Goal: Information Seeking & Learning: Learn about a topic

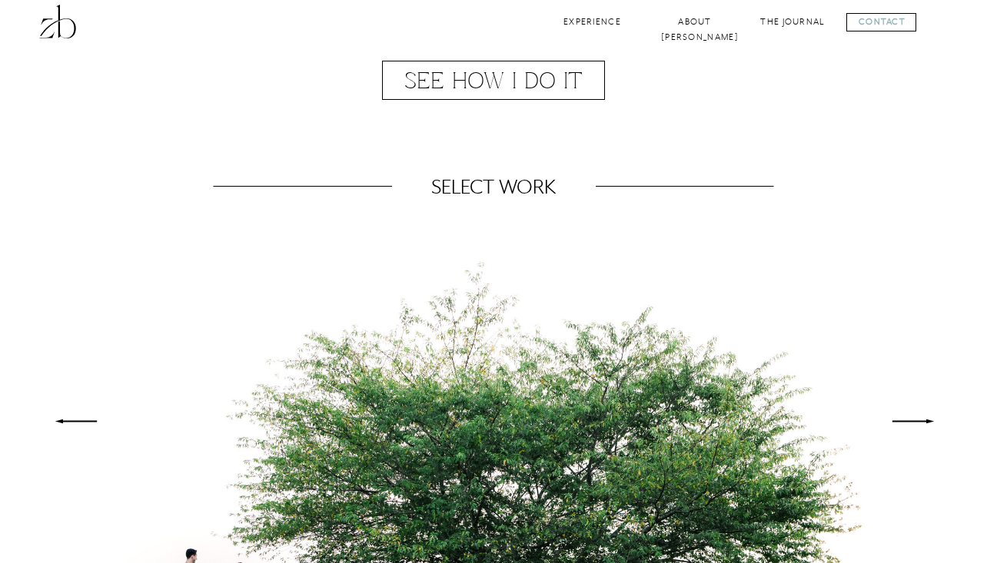
scroll to position [1050, 0]
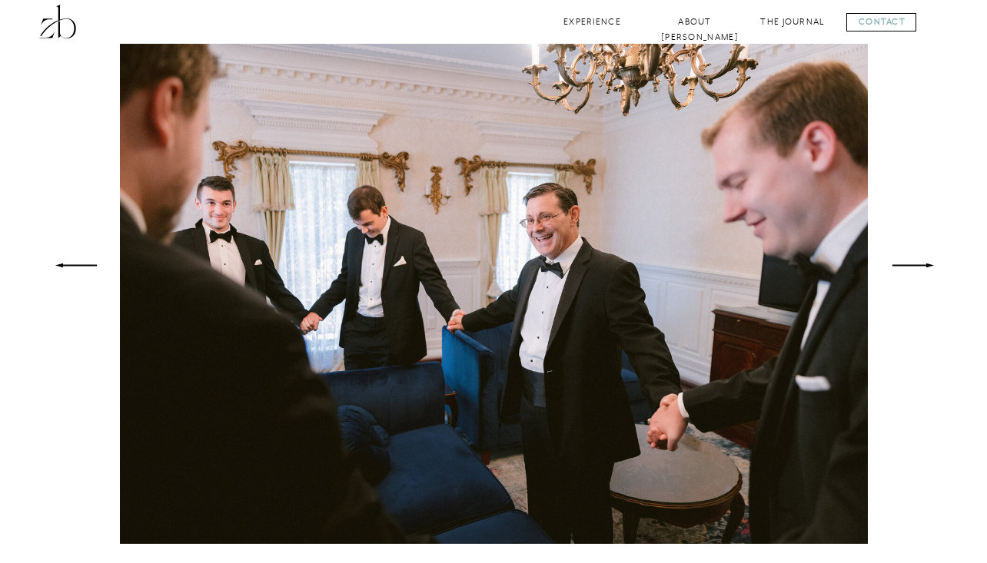
click at [919, 266] on polygon at bounding box center [912, 266] width 41 height 4
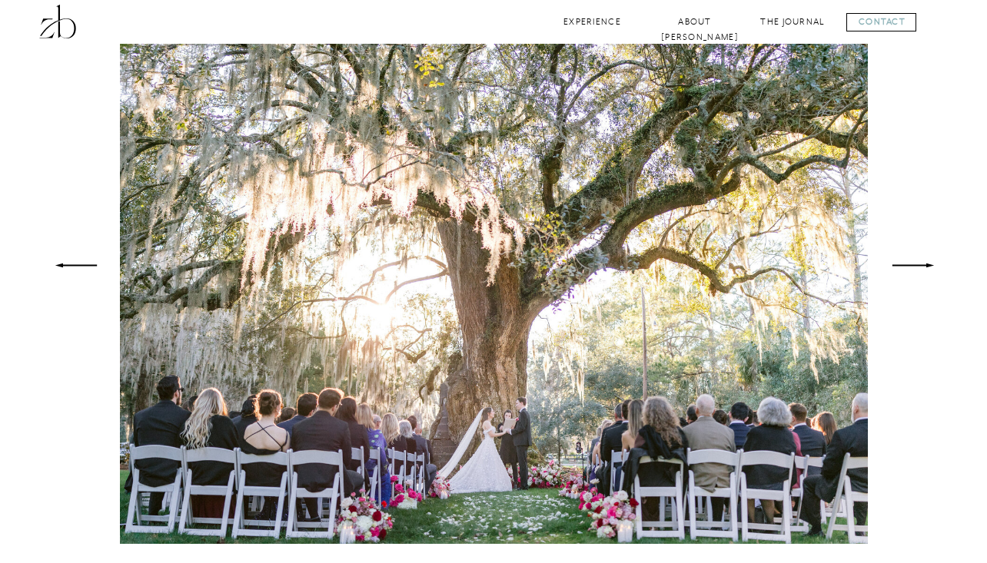
click at [919, 266] on polygon at bounding box center [912, 266] width 41 height 4
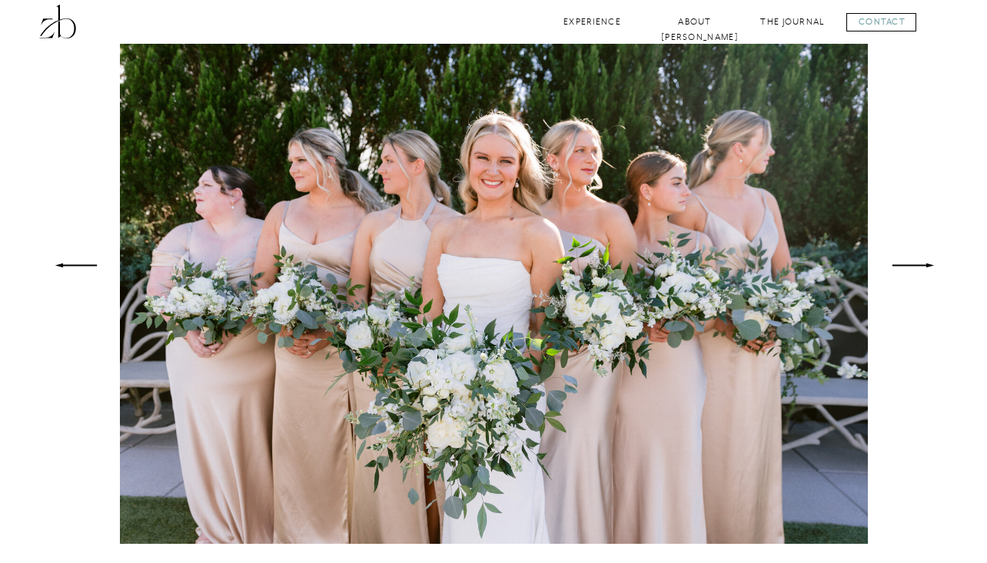
click at [919, 266] on polygon at bounding box center [912, 266] width 41 height 4
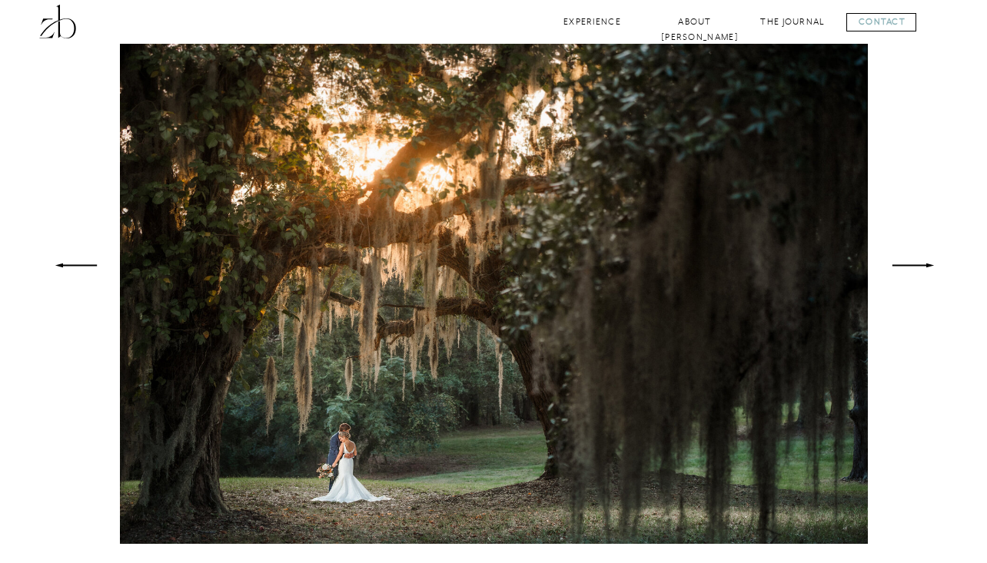
click at [919, 266] on polygon at bounding box center [912, 266] width 41 height 4
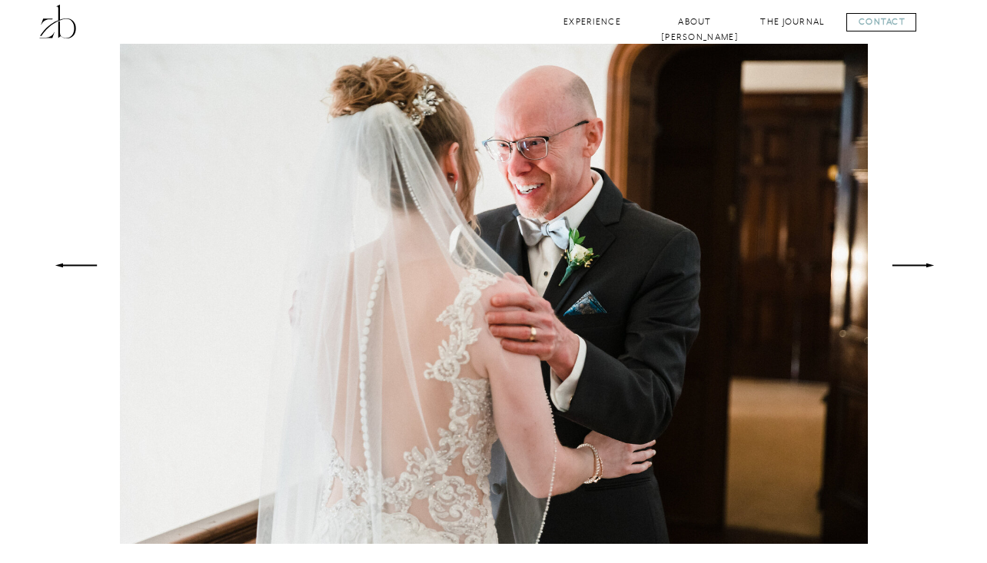
click at [919, 266] on polygon at bounding box center [912, 266] width 41 height 4
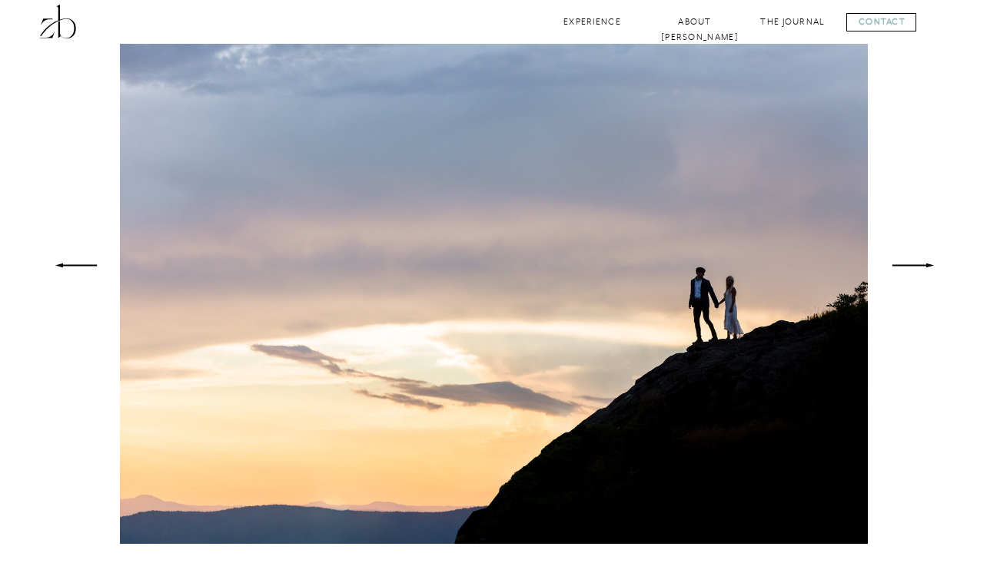
click at [919, 266] on polygon at bounding box center [912, 266] width 41 height 4
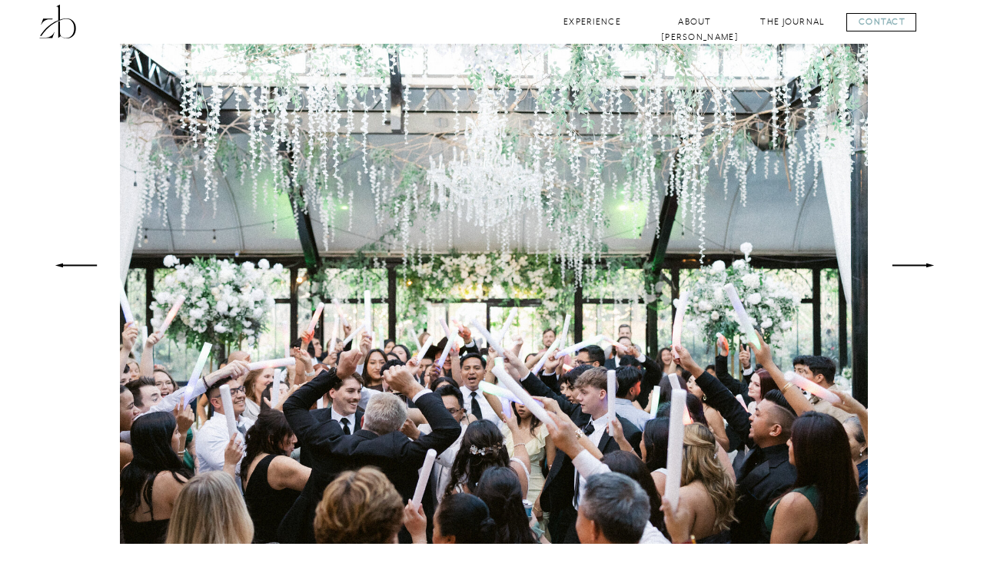
click at [919, 266] on polygon at bounding box center [912, 266] width 41 height 4
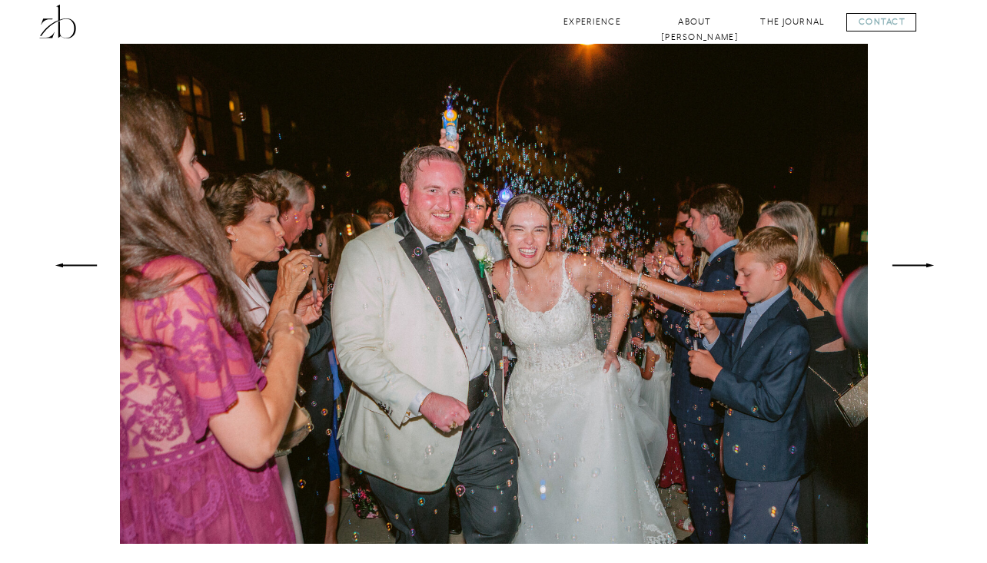
click at [919, 266] on polygon at bounding box center [912, 266] width 41 height 4
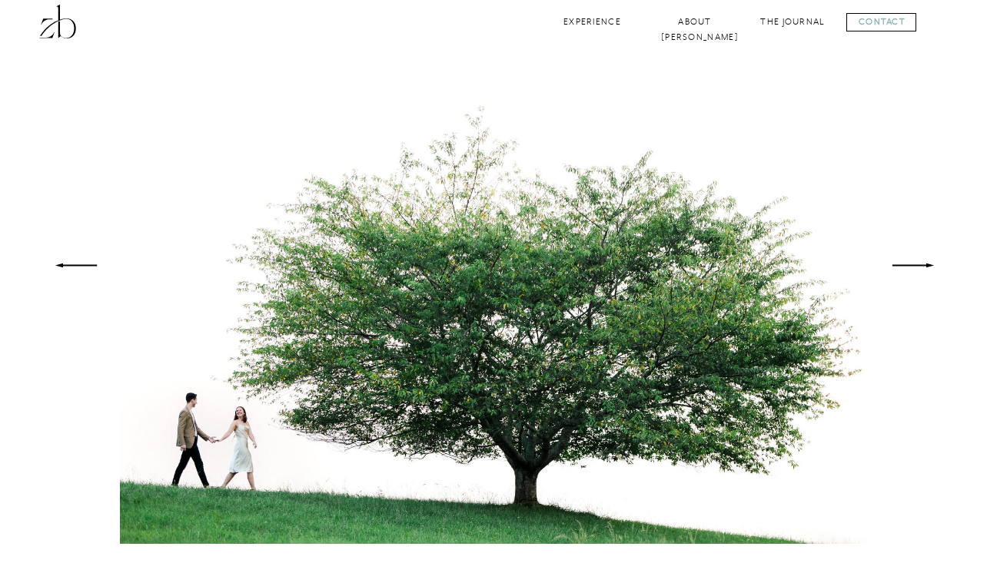
click at [919, 266] on polygon at bounding box center [912, 266] width 41 height 4
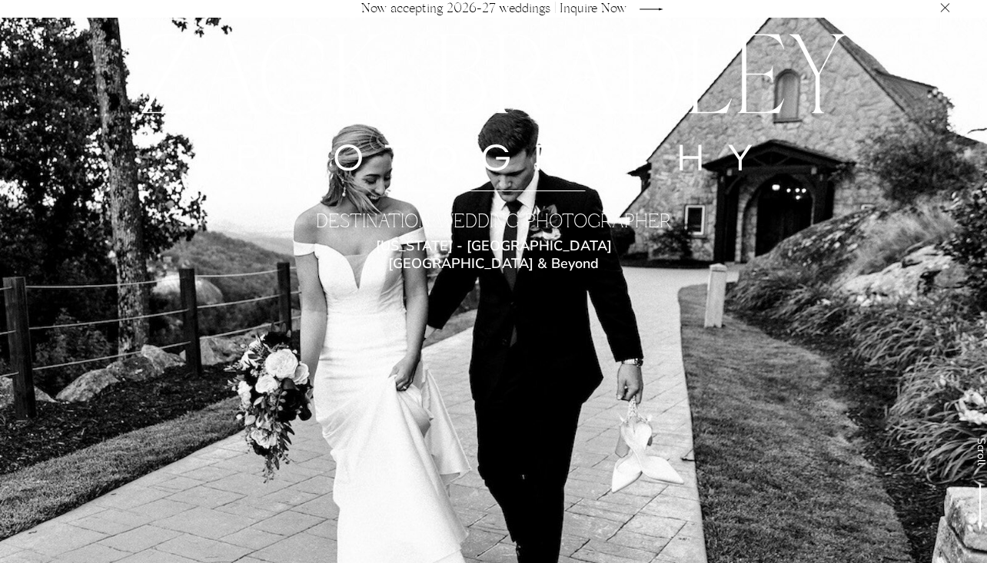
scroll to position [0, 0]
click at [627, 12] on icon at bounding box center [651, 9] width 65 height 31
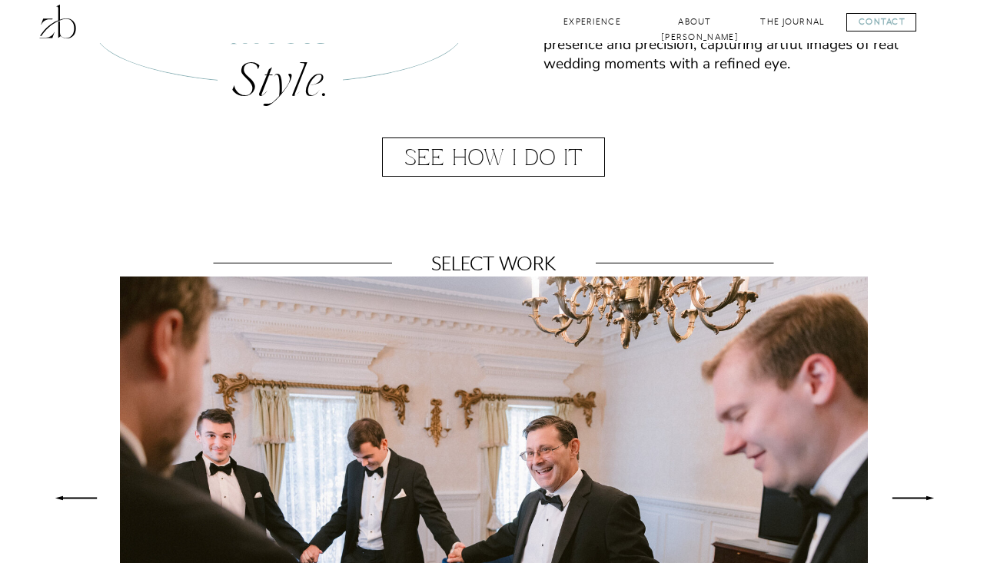
scroll to position [947, 0]
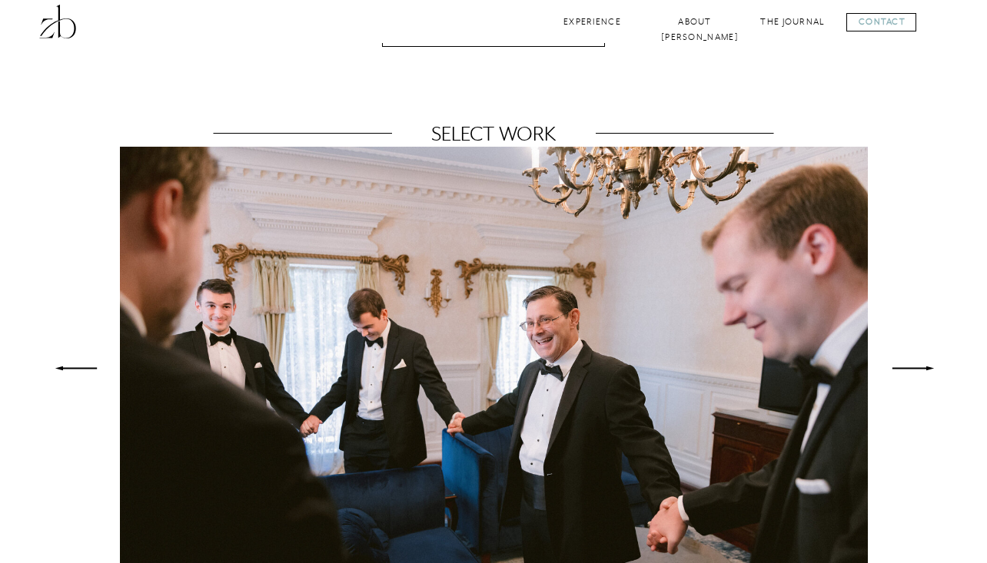
click at [914, 366] on icon at bounding box center [912, 368] width 57 height 55
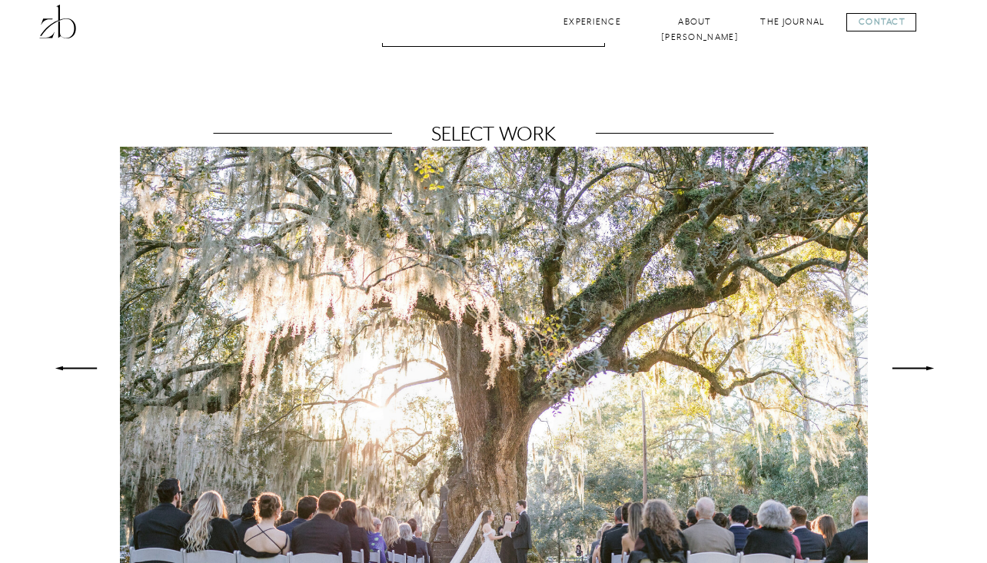
click at [911, 367] on icon at bounding box center [912, 368] width 57 height 55
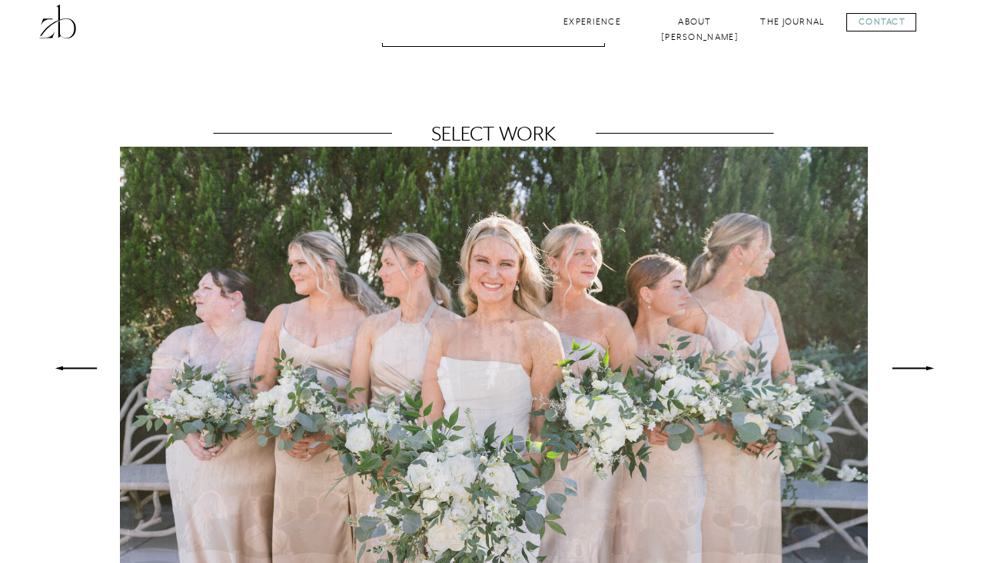
click at [911, 367] on icon at bounding box center [912, 368] width 57 height 55
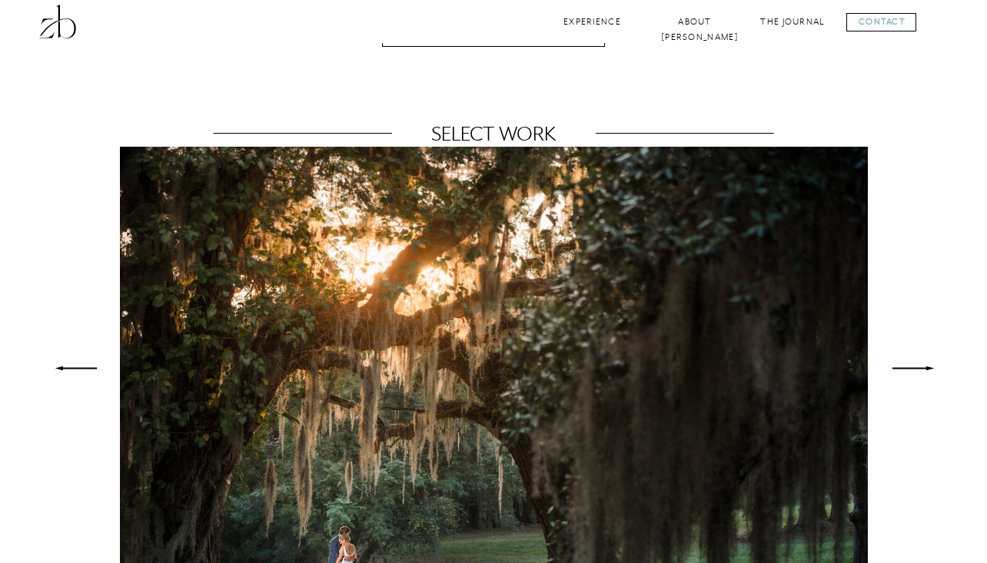
click at [911, 367] on icon at bounding box center [912, 368] width 57 height 55
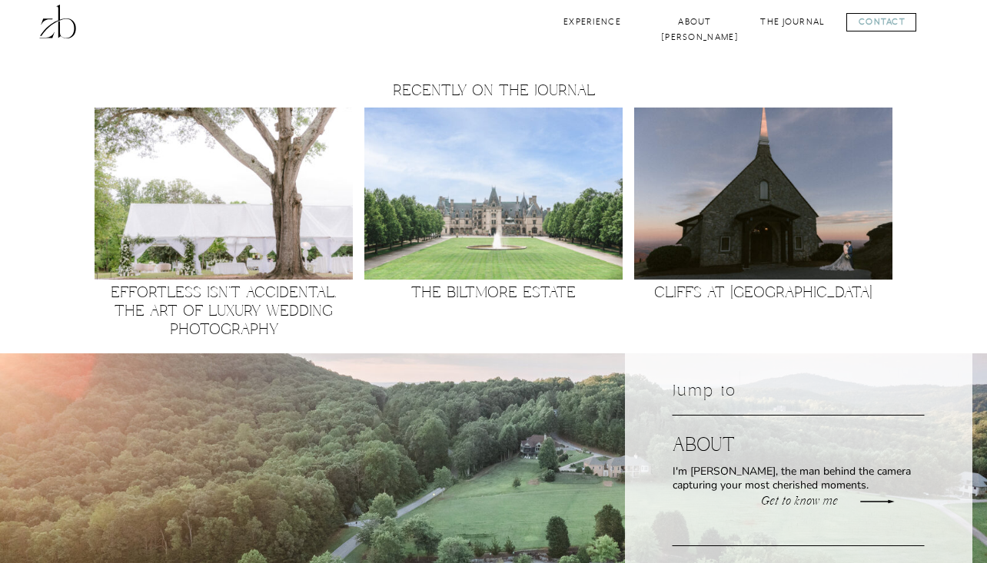
scroll to position [1597, 0]
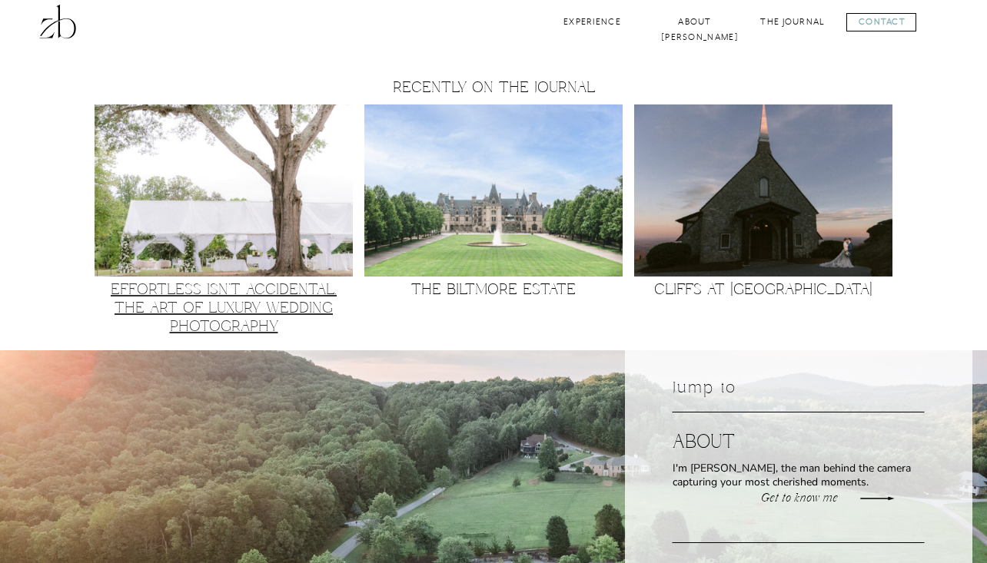
click at [281, 294] on link "Effortless Isn’t Accidental. The Art of Luxury Wedding Photography" at bounding box center [224, 308] width 226 height 57
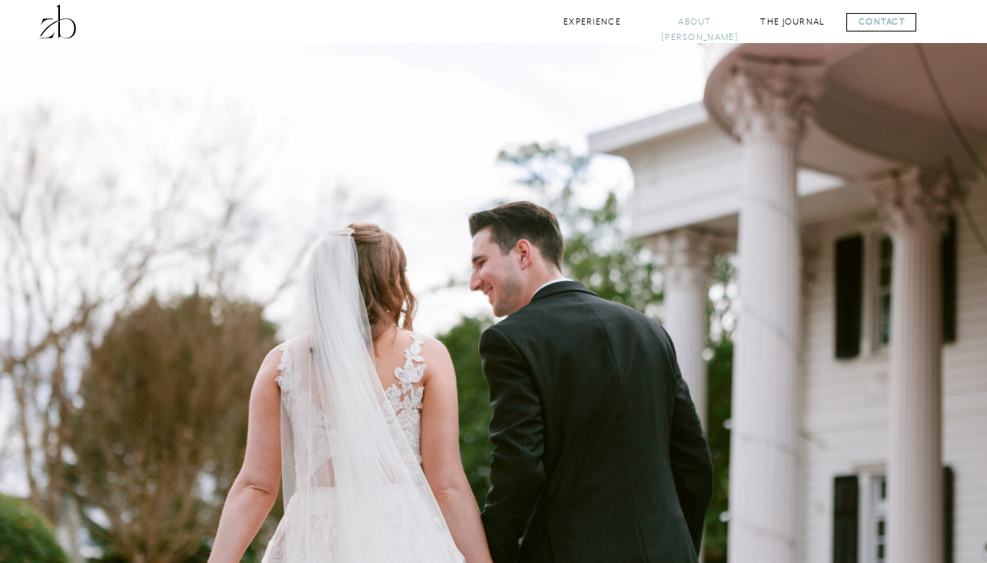
click at [705, 23] on nav "About Zack" at bounding box center [695, 22] width 68 height 15
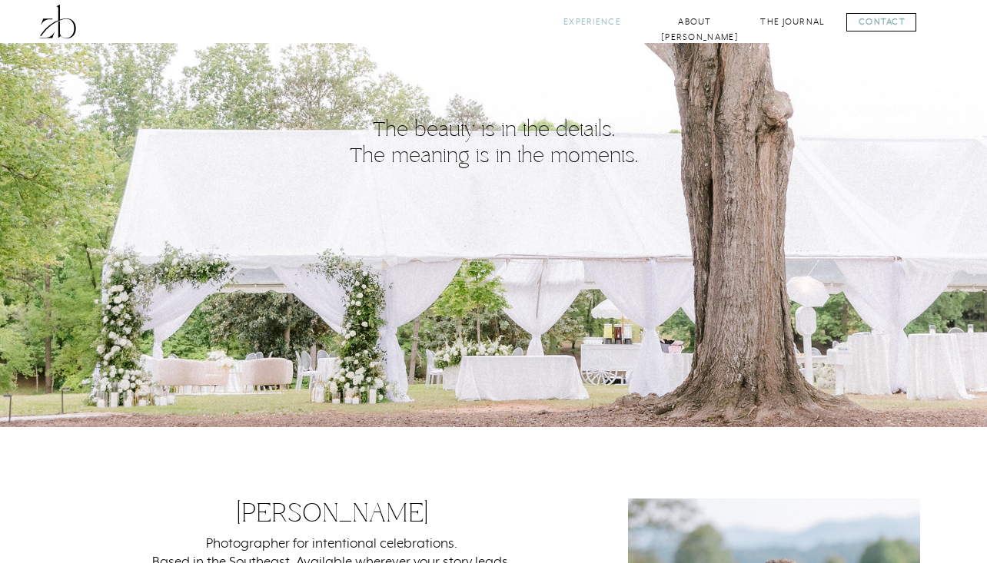
click at [582, 19] on nav "Experience" at bounding box center [592, 22] width 62 height 15
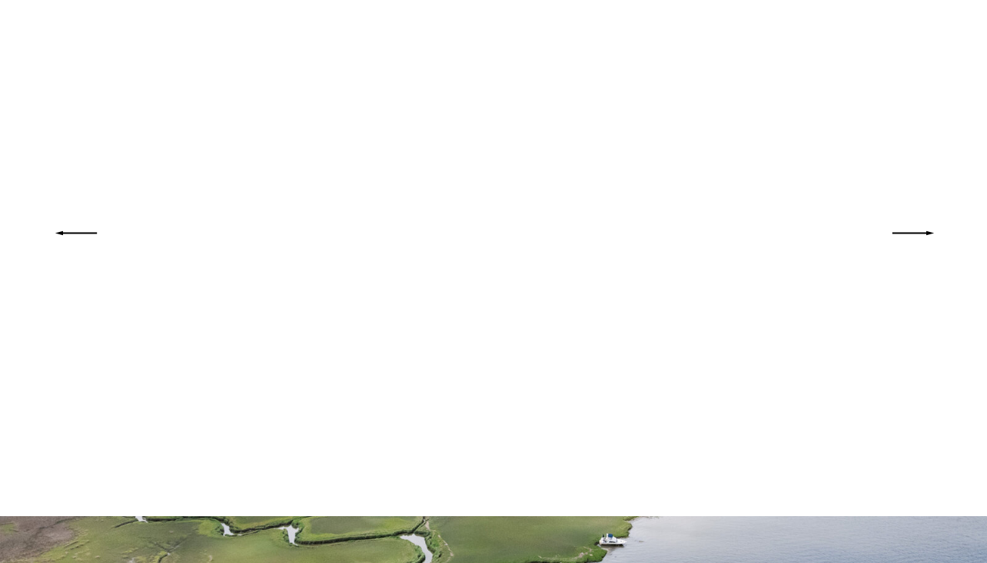
scroll to position [3989, 0]
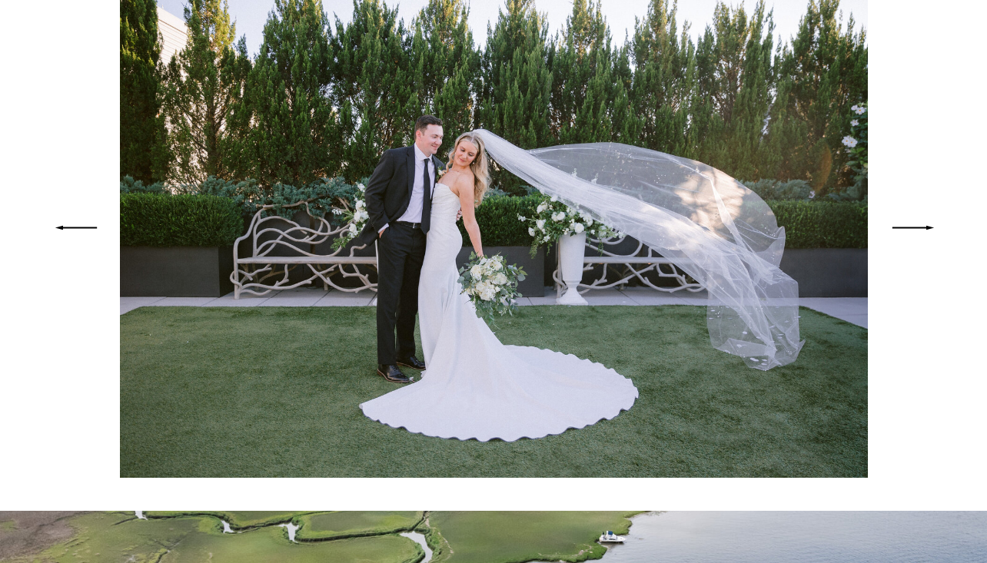
click at [917, 224] on icon at bounding box center [912, 228] width 57 height 55
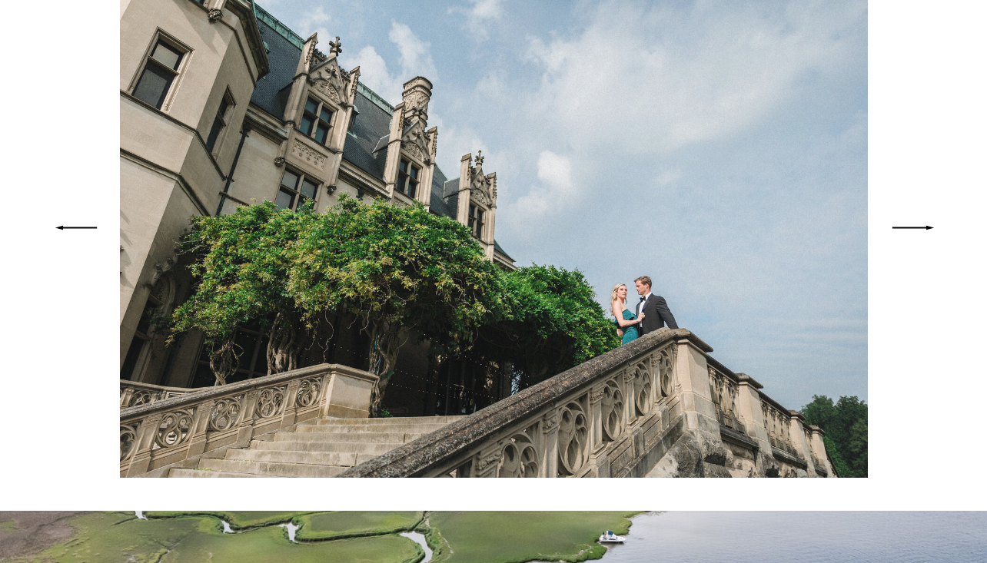
click at [917, 224] on icon at bounding box center [912, 228] width 57 height 55
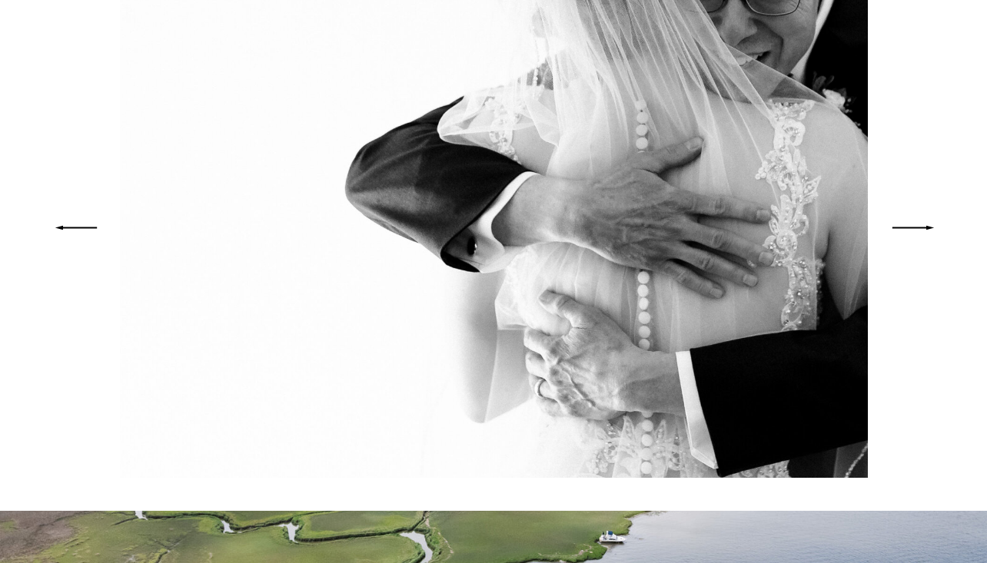
click at [917, 224] on icon at bounding box center [912, 228] width 57 height 55
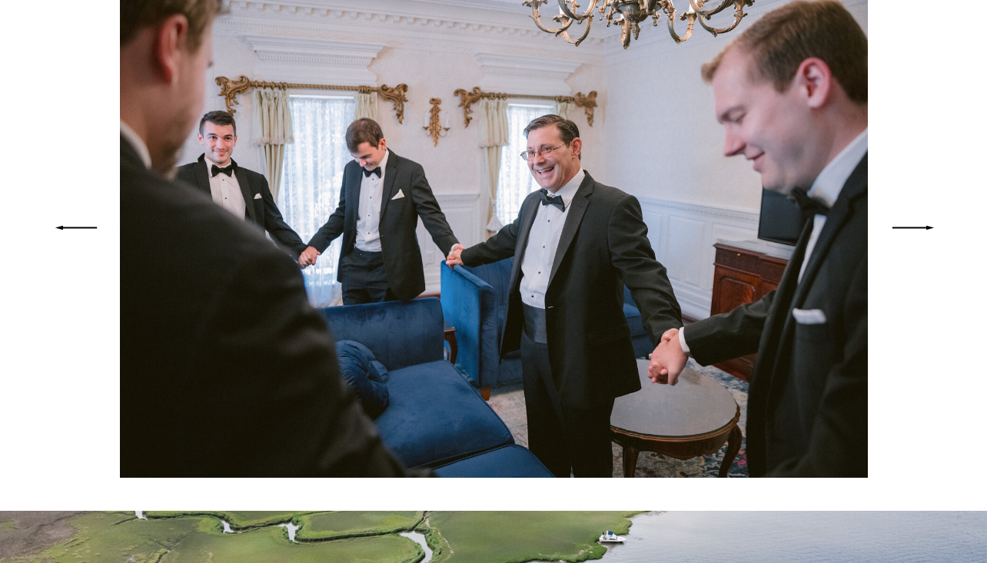
click at [917, 224] on icon at bounding box center [912, 228] width 57 height 55
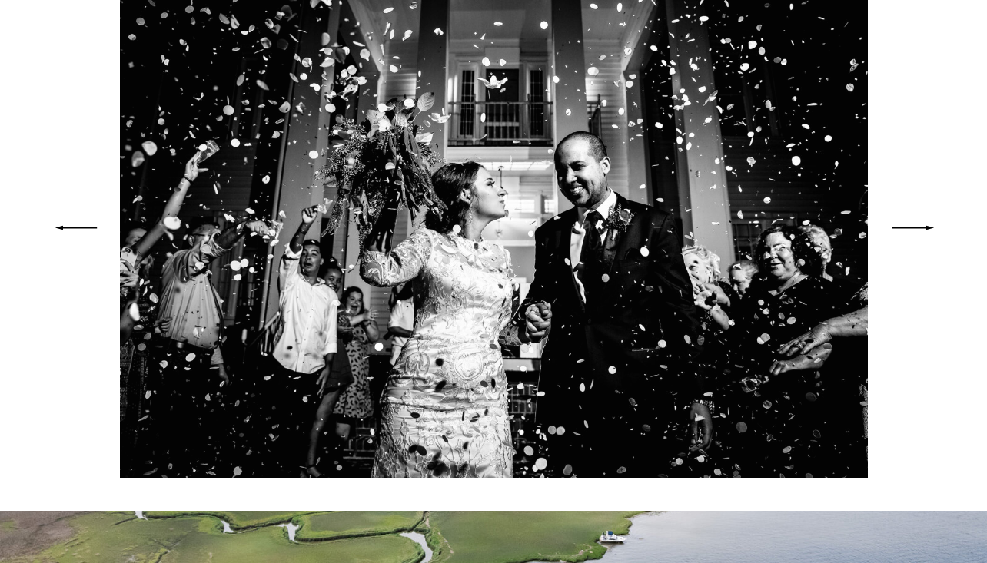
click at [917, 224] on icon at bounding box center [912, 228] width 57 height 55
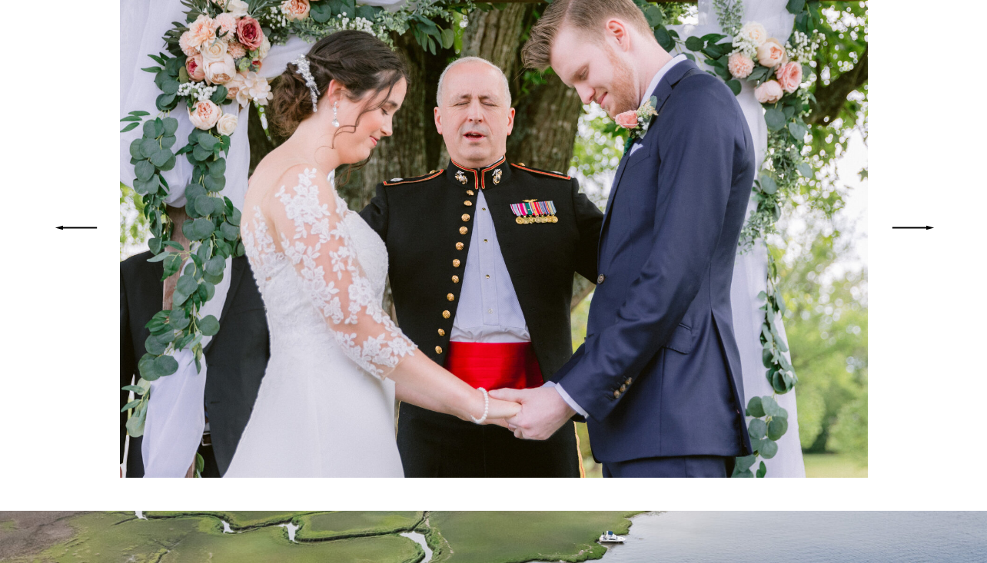
click at [917, 224] on icon at bounding box center [912, 228] width 57 height 55
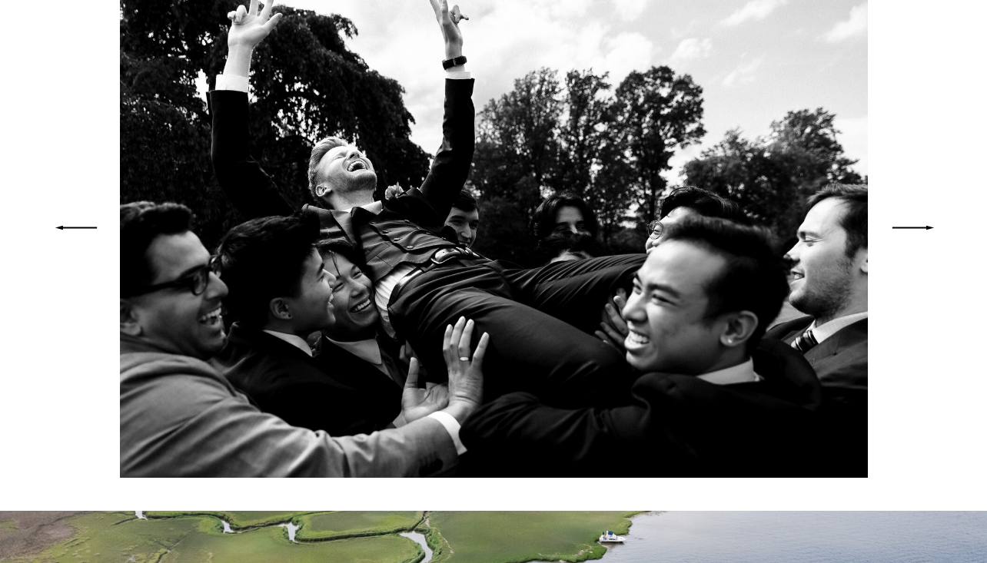
click at [917, 224] on icon at bounding box center [912, 228] width 57 height 55
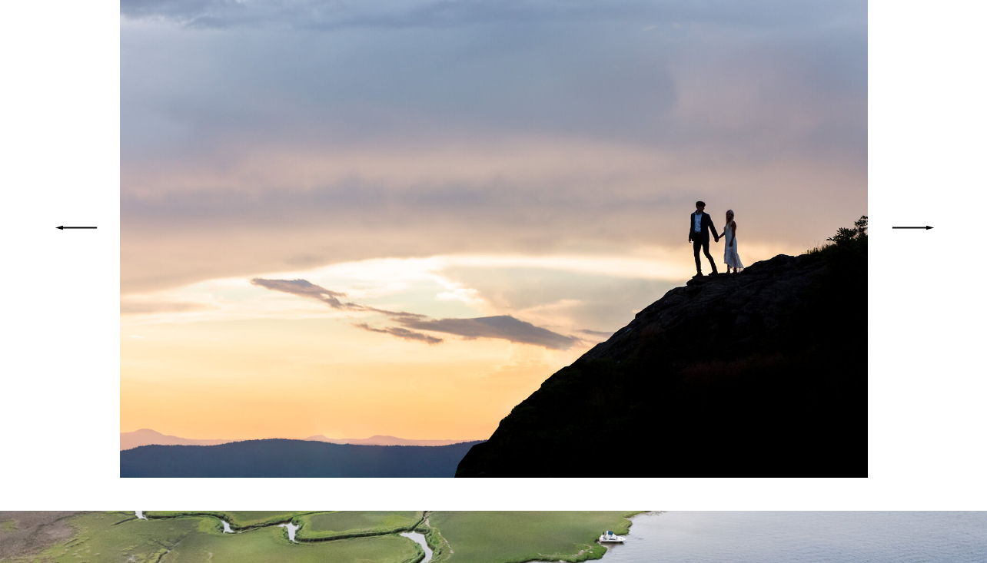
click at [917, 224] on icon at bounding box center [912, 228] width 57 height 55
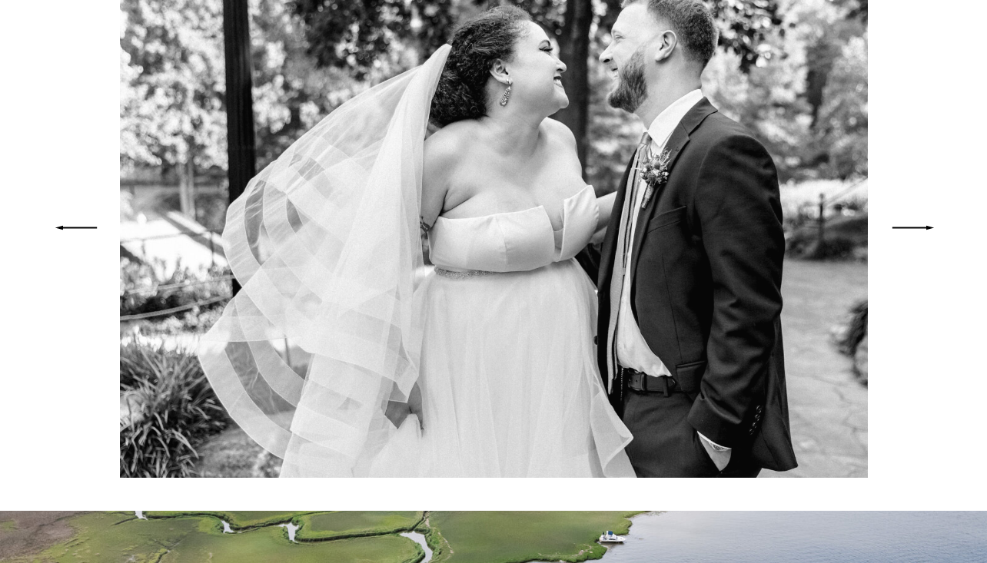
click at [917, 224] on icon at bounding box center [912, 228] width 57 height 55
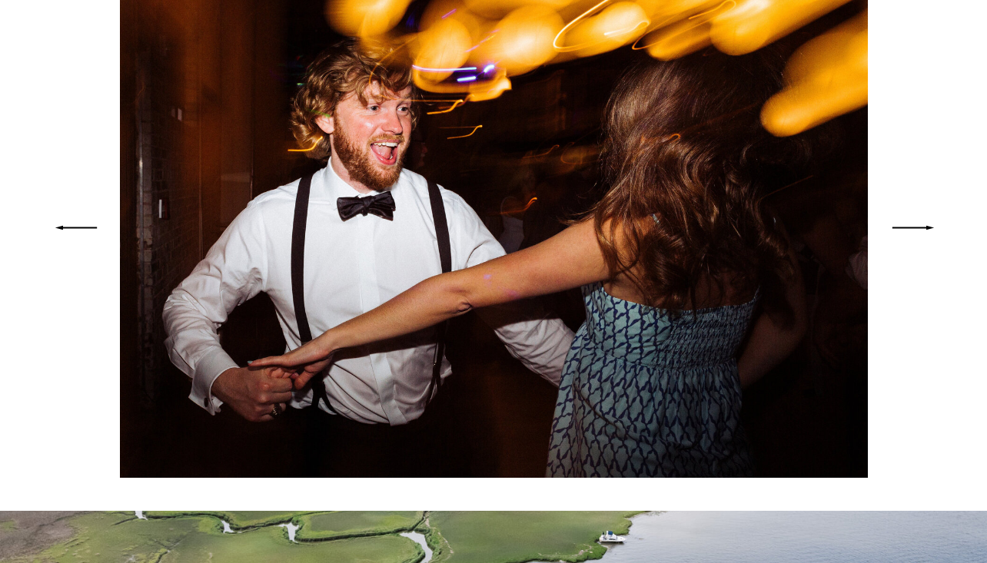
click at [917, 224] on icon at bounding box center [912, 228] width 57 height 55
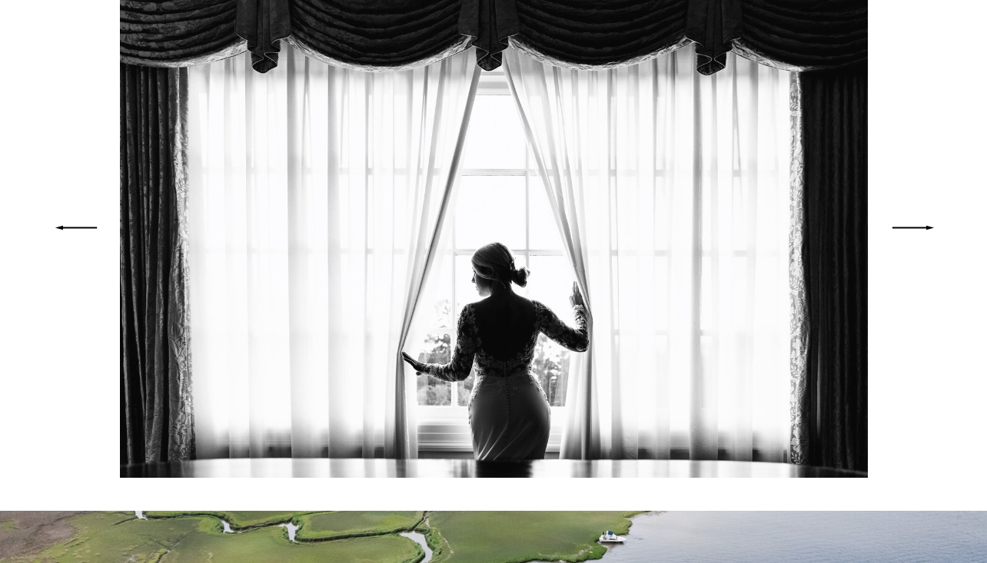
click at [917, 224] on icon at bounding box center [912, 228] width 57 height 55
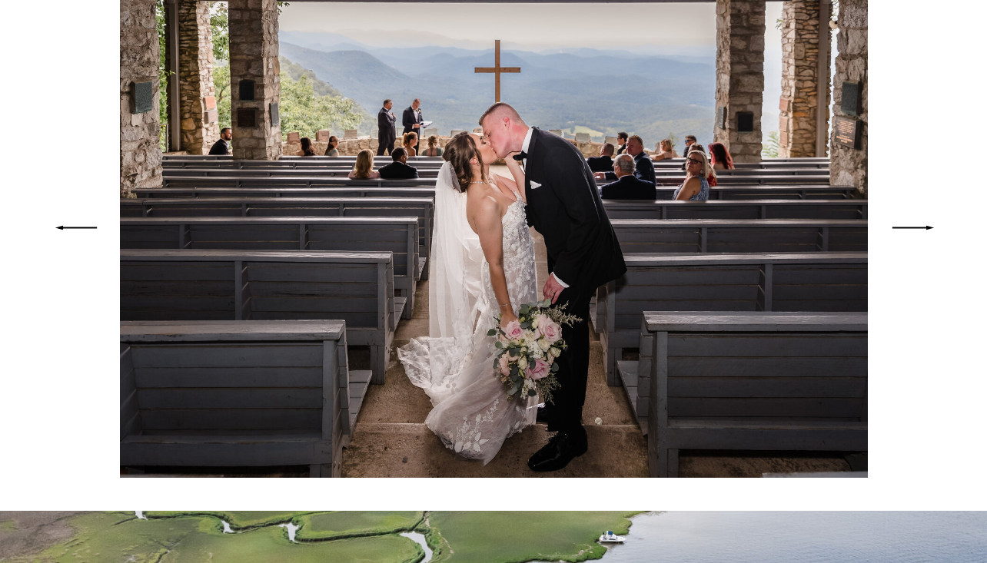
click at [917, 224] on icon at bounding box center [912, 228] width 57 height 55
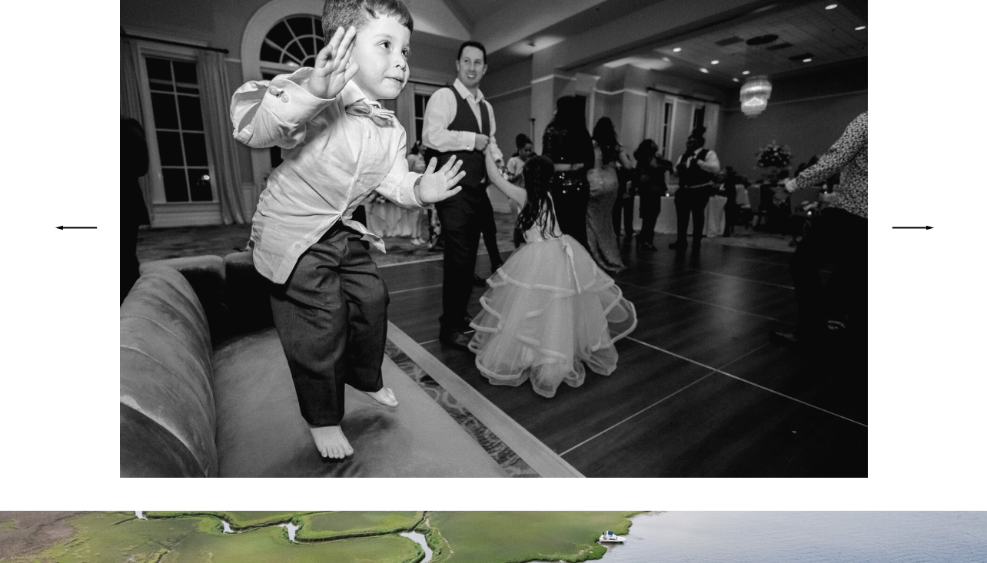
click at [917, 224] on icon at bounding box center [912, 228] width 57 height 55
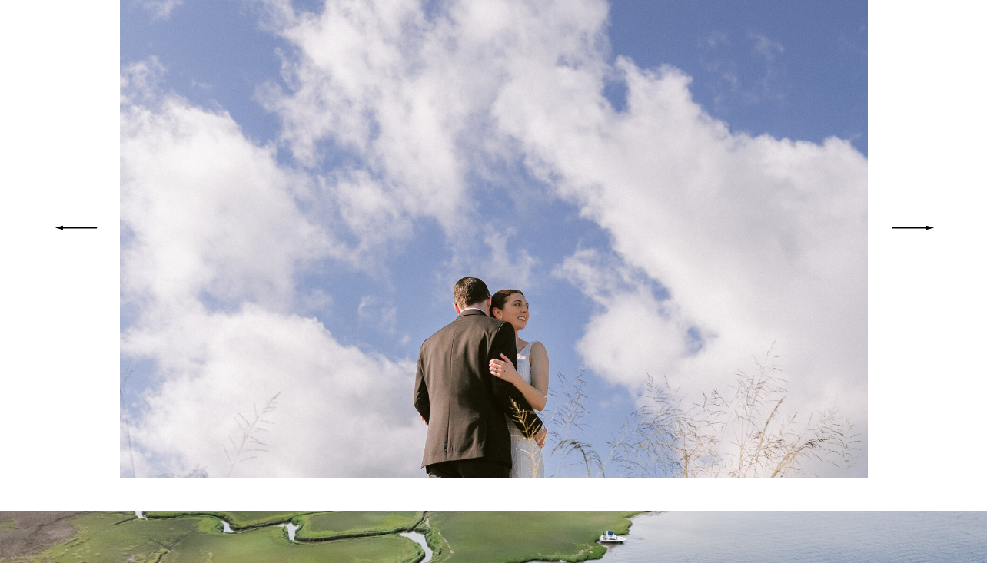
click at [917, 224] on icon at bounding box center [912, 228] width 57 height 55
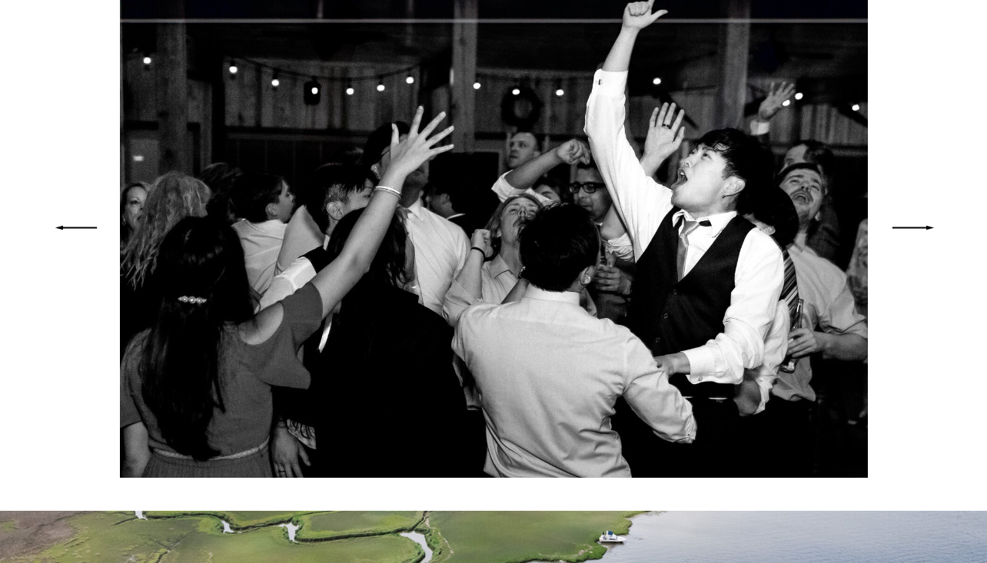
click at [917, 224] on icon at bounding box center [912, 228] width 57 height 55
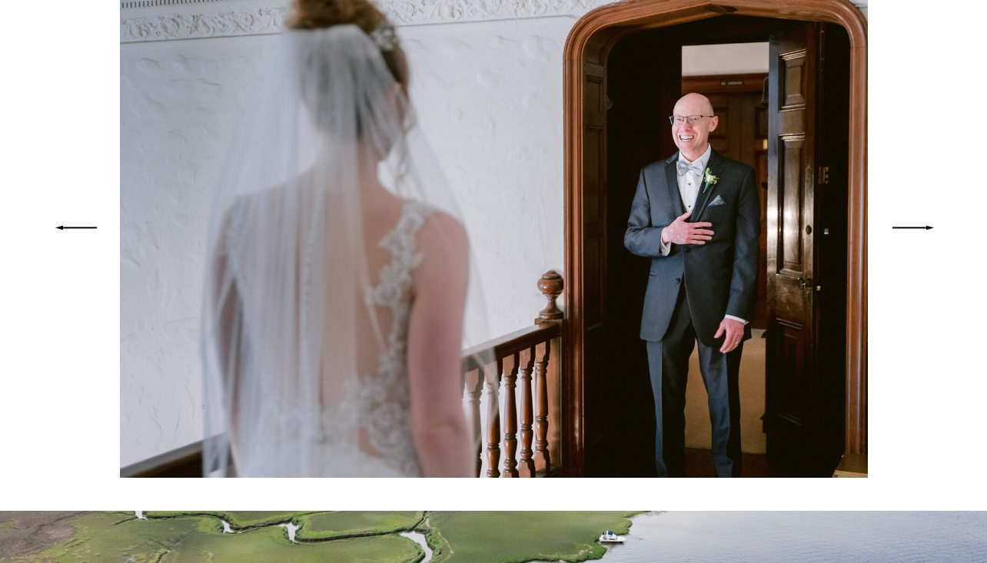
click at [917, 224] on icon at bounding box center [912, 228] width 57 height 55
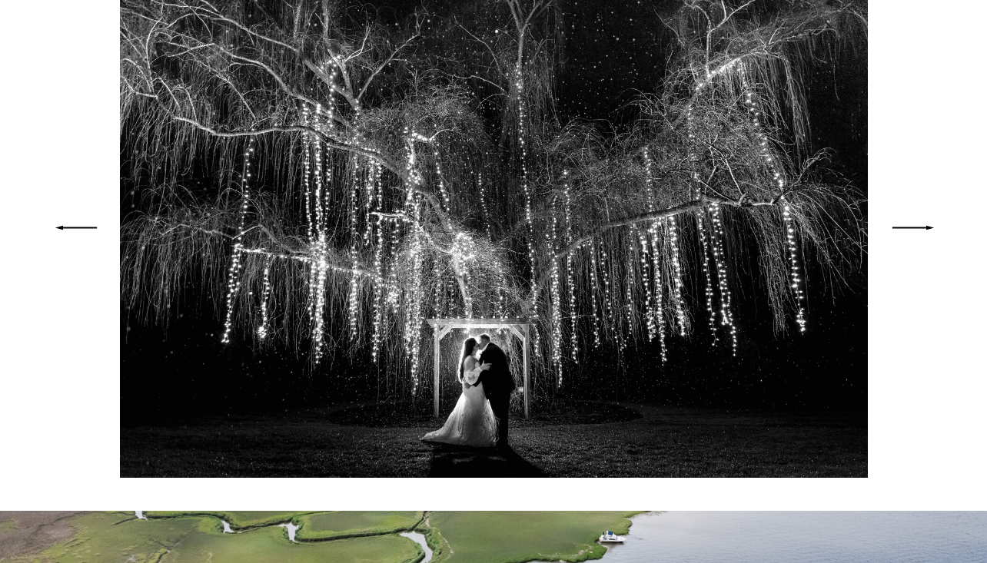
click at [917, 224] on icon at bounding box center [912, 228] width 57 height 55
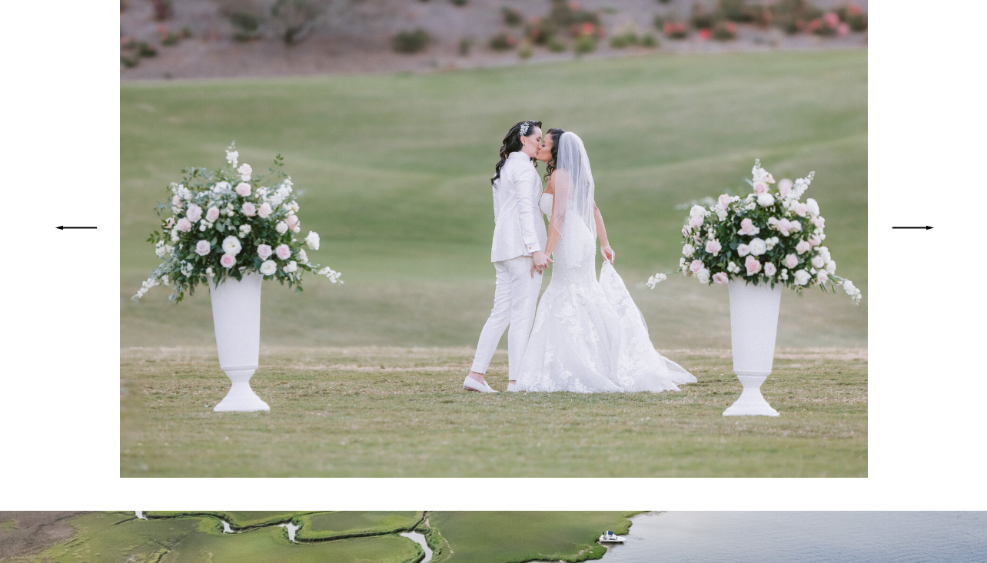
click at [917, 224] on icon at bounding box center [912, 228] width 57 height 55
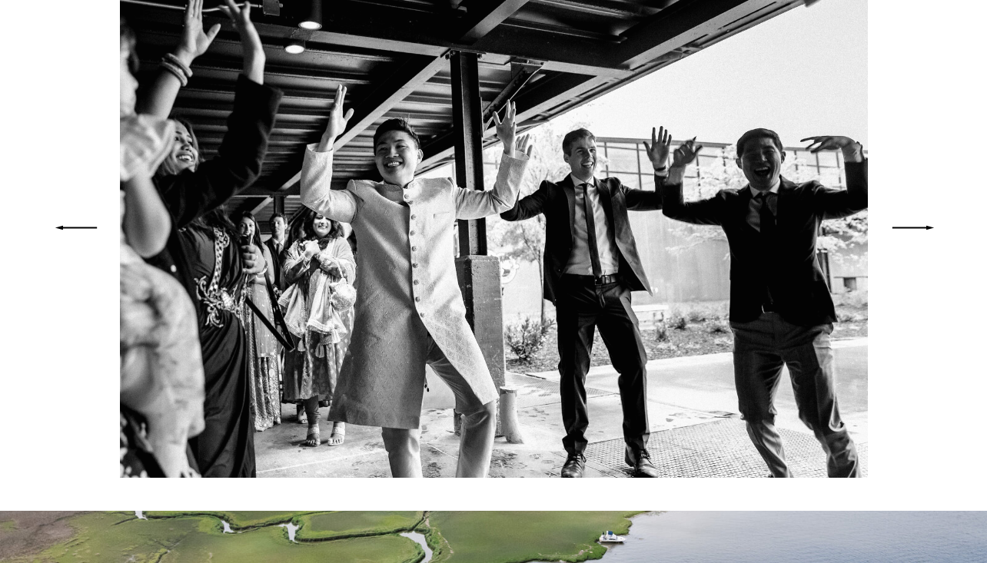
click at [917, 224] on icon at bounding box center [912, 228] width 57 height 55
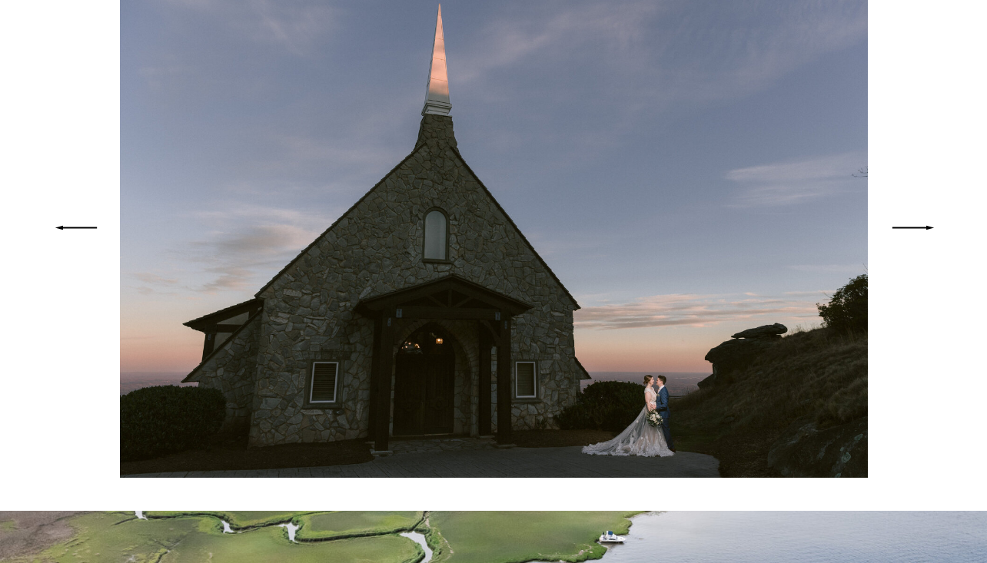
click at [917, 224] on icon at bounding box center [912, 228] width 57 height 55
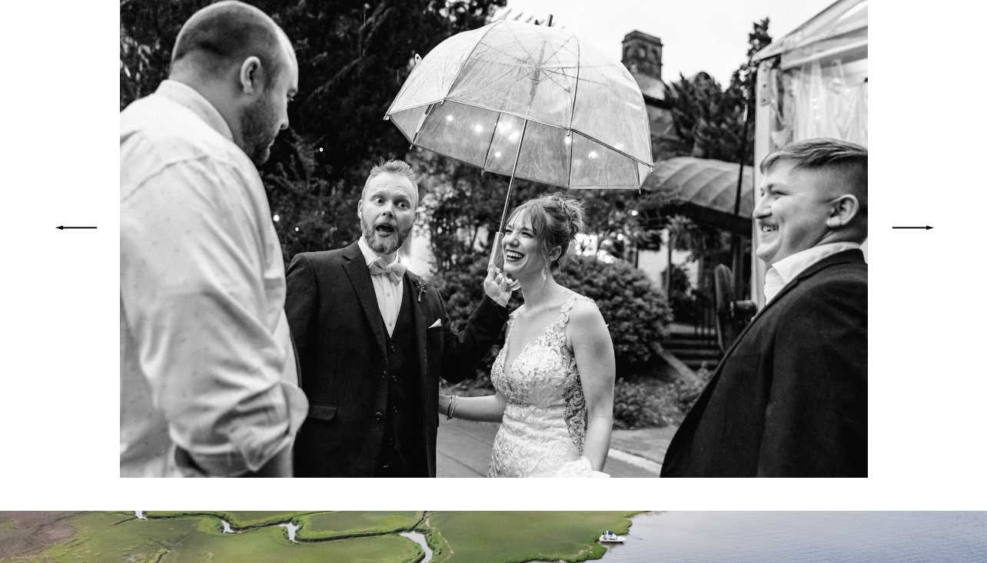
click at [917, 224] on icon at bounding box center [912, 228] width 57 height 55
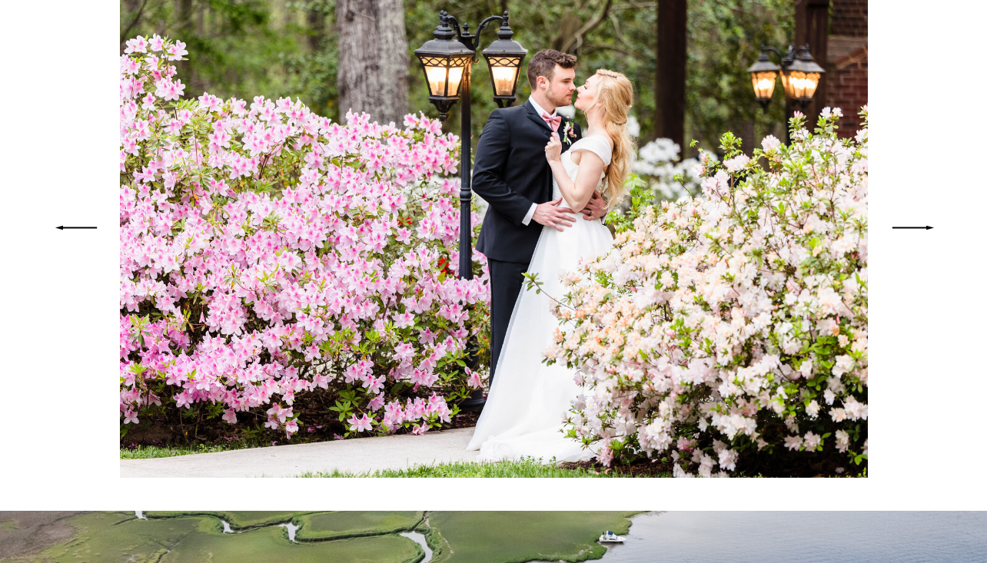
click at [917, 224] on icon at bounding box center [912, 228] width 57 height 55
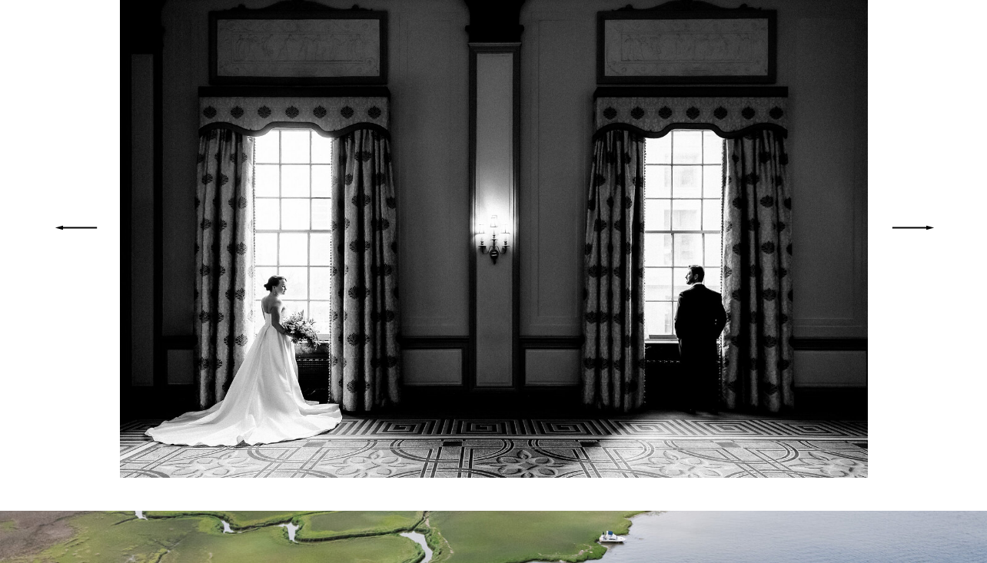
click at [917, 224] on icon at bounding box center [912, 228] width 57 height 55
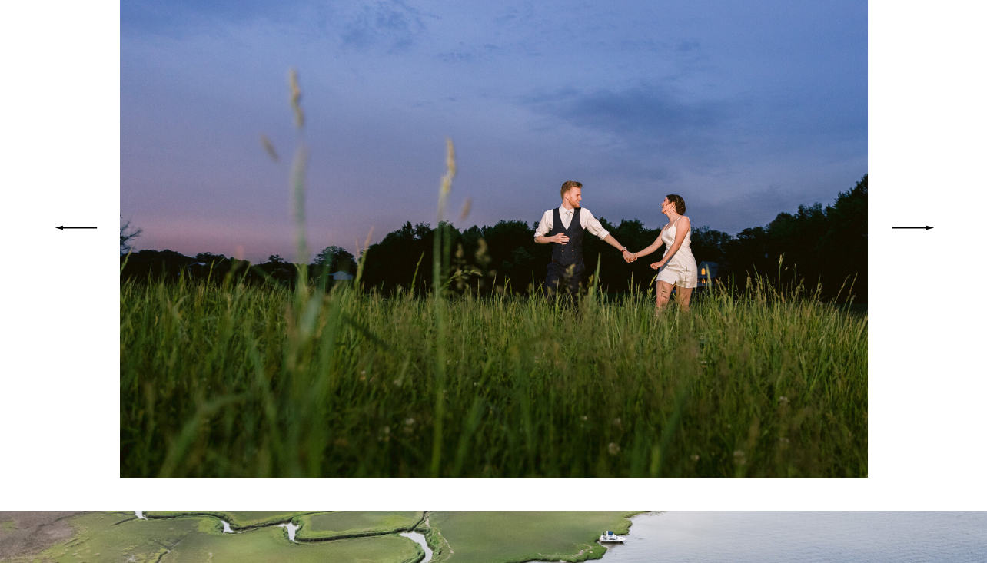
click at [917, 224] on icon at bounding box center [912, 228] width 57 height 55
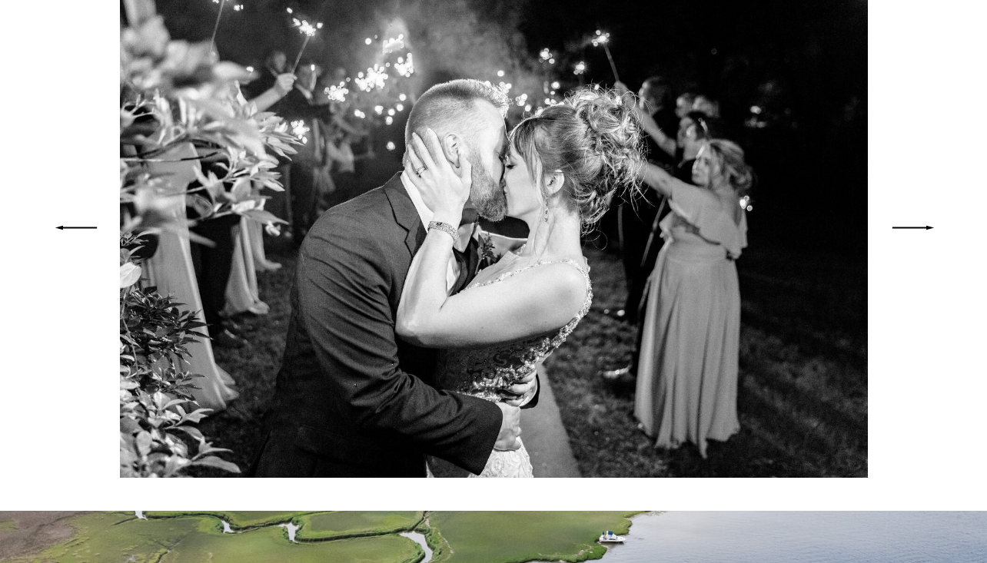
click at [917, 225] on icon at bounding box center [912, 228] width 57 height 55
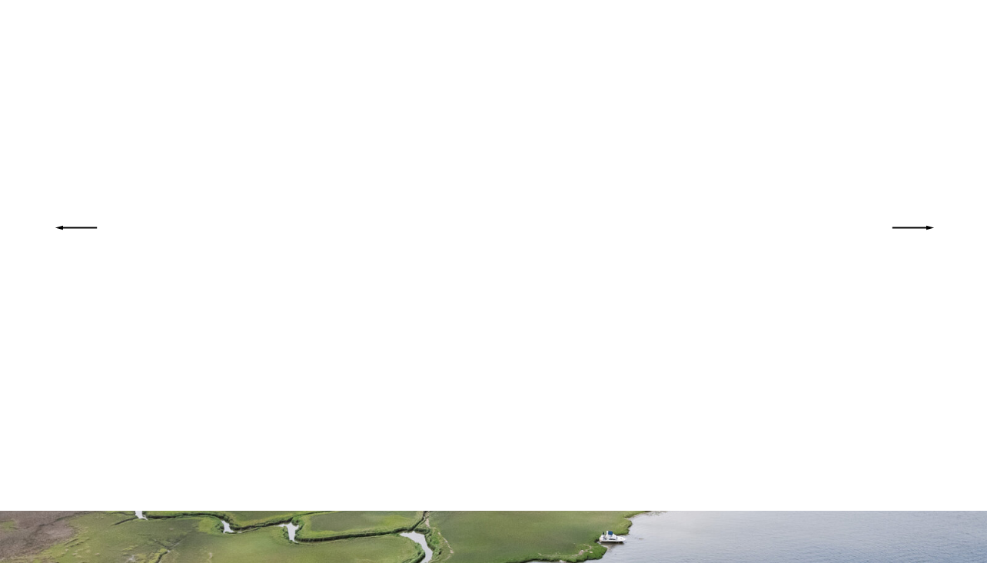
click at [917, 225] on icon at bounding box center [912, 228] width 57 height 55
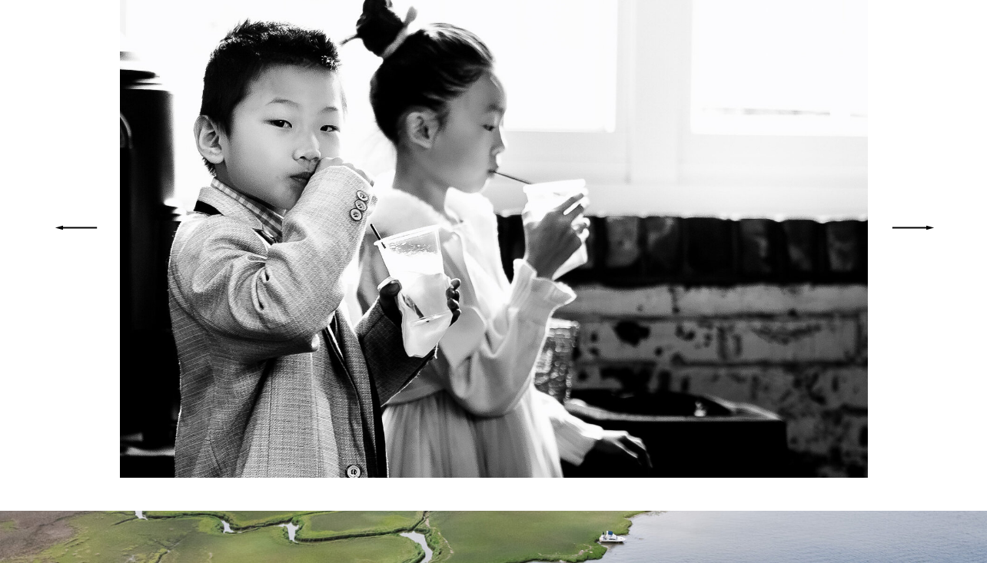
click at [917, 225] on icon at bounding box center [912, 228] width 57 height 55
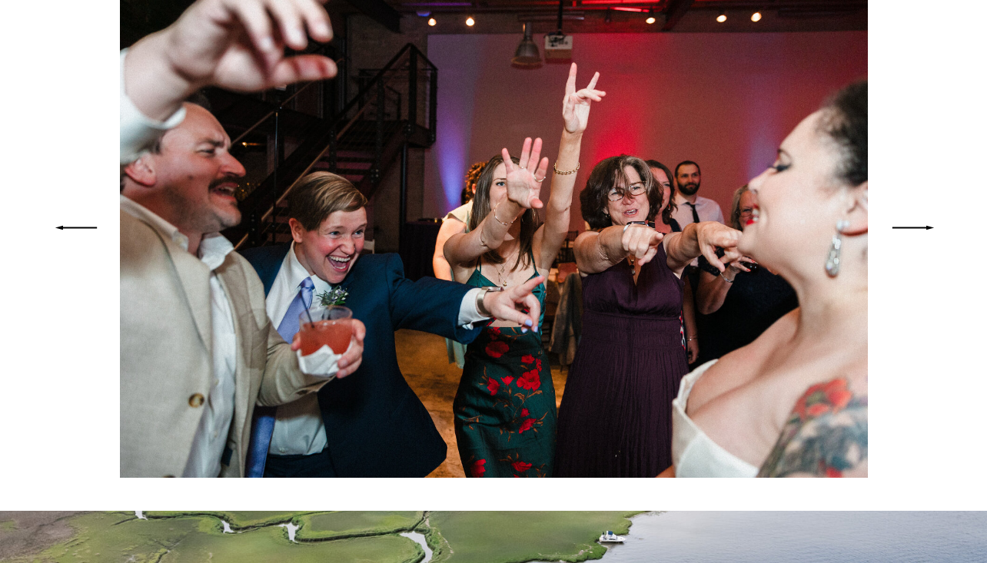
click at [917, 225] on icon at bounding box center [912, 228] width 57 height 55
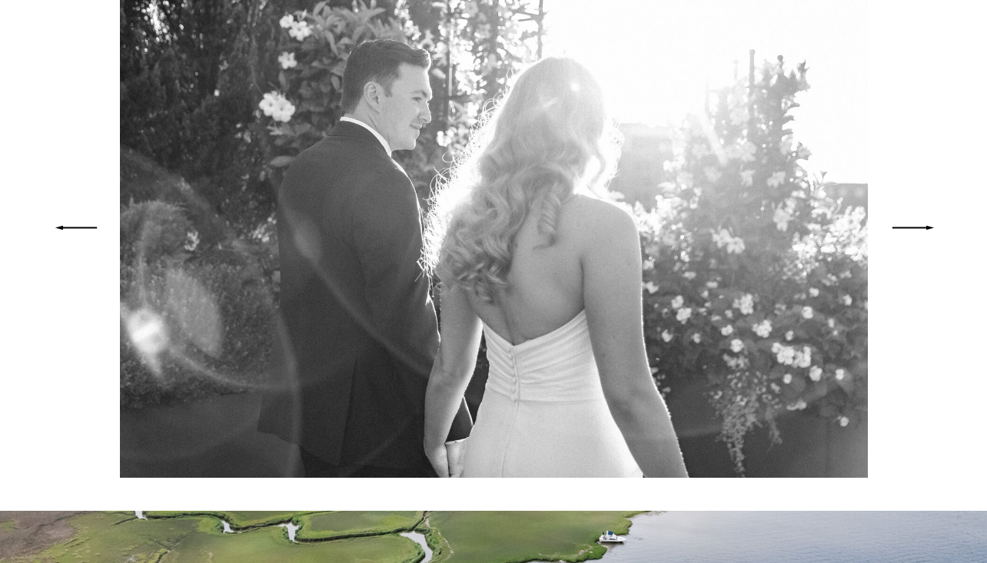
click at [917, 225] on icon at bounding box center [912, 228] width 57 height 55
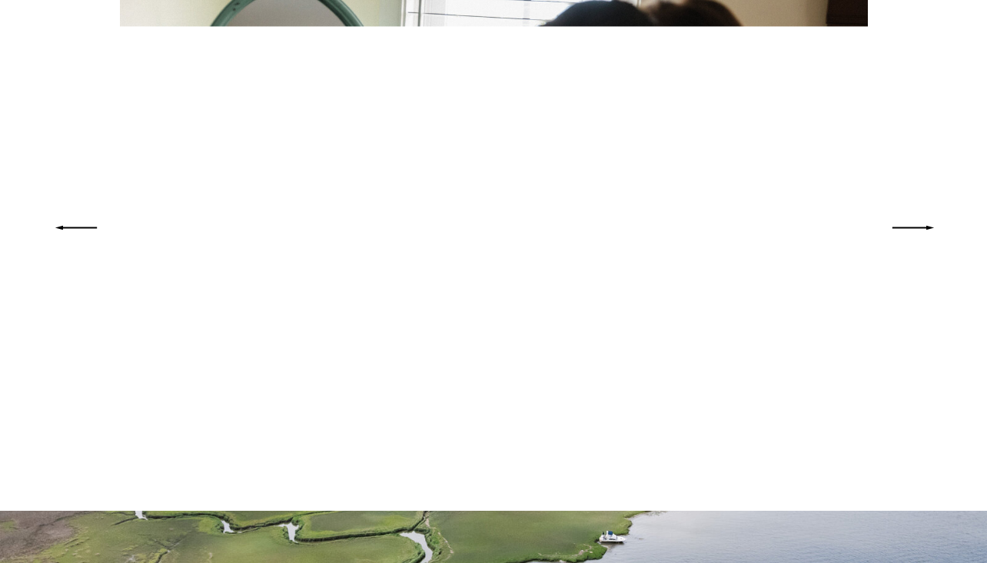
click at [918, 226] on icon at bounding box center [912, 228] width 57 height 55
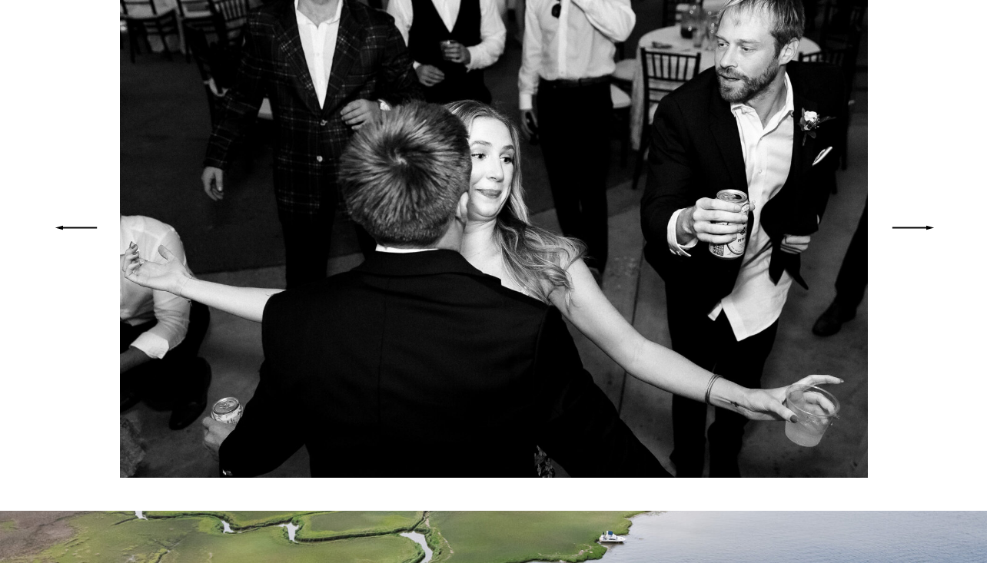
click at [918, 226] on icon at bounding box center [912, 228] width 57 height 55
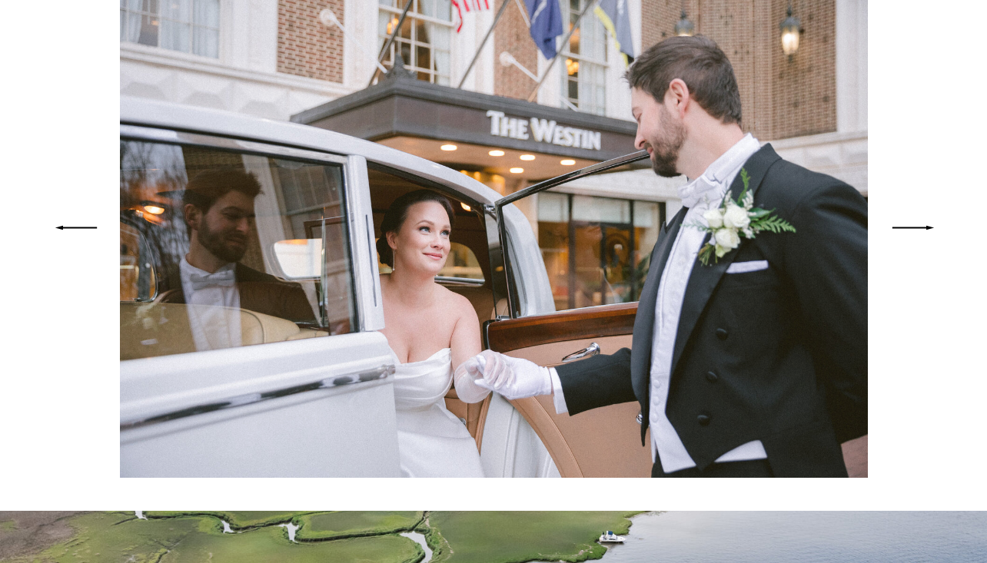
click at [918, 226] on icon at bounding box center [912, 228] width 57 height 55
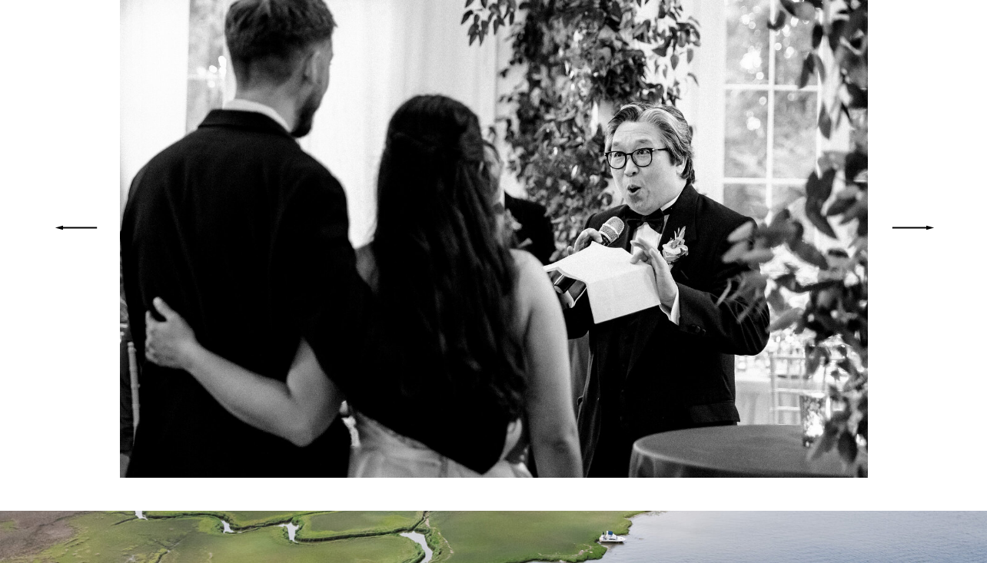
click at [918, 226] on icon at bounding box center [912, 228] width 57 height 55
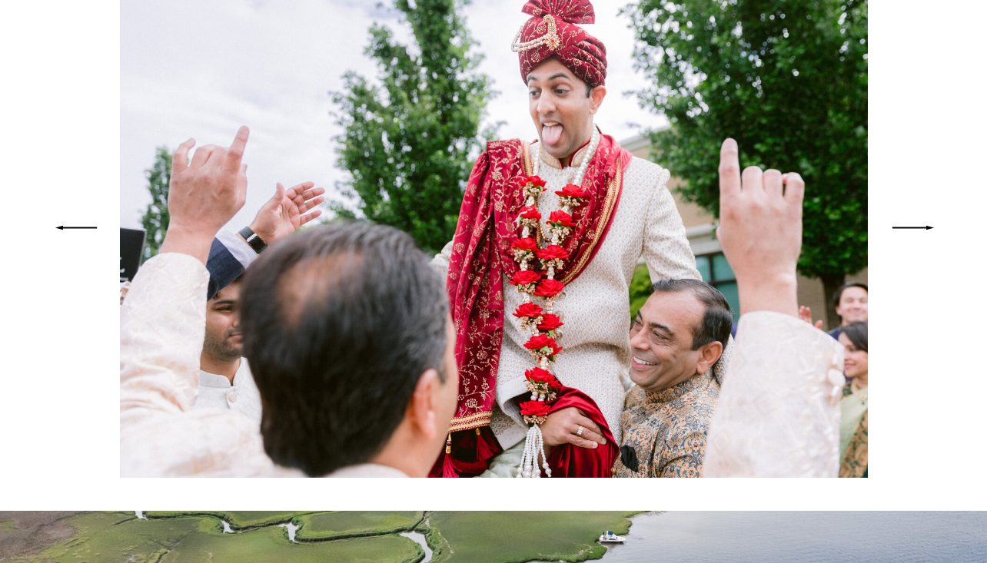
click at [918, 226] on icon at bounding box center [912, 228] width 57 height 55
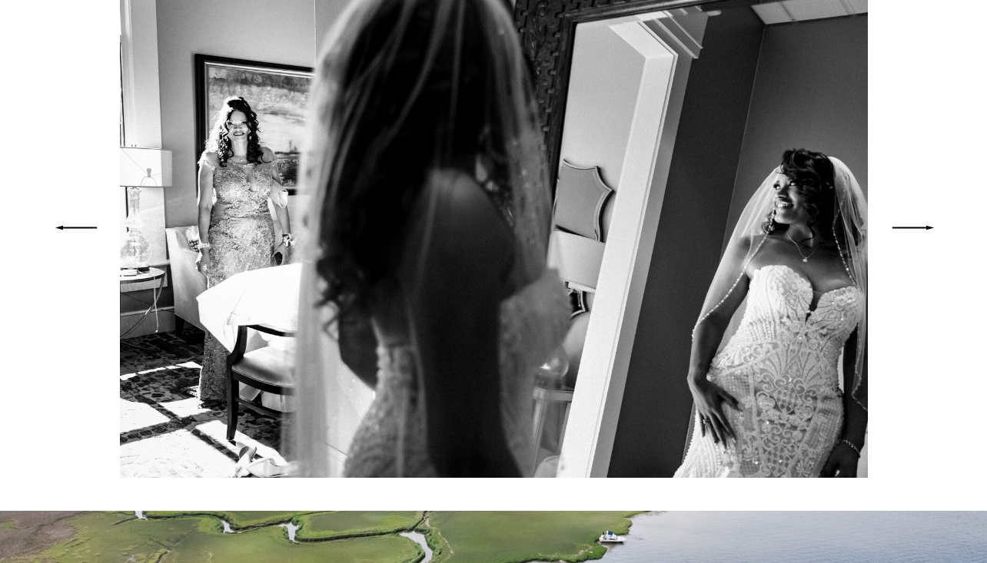
click at [918, 227] on icon at bounding box center [912, 228] width 57 height 55
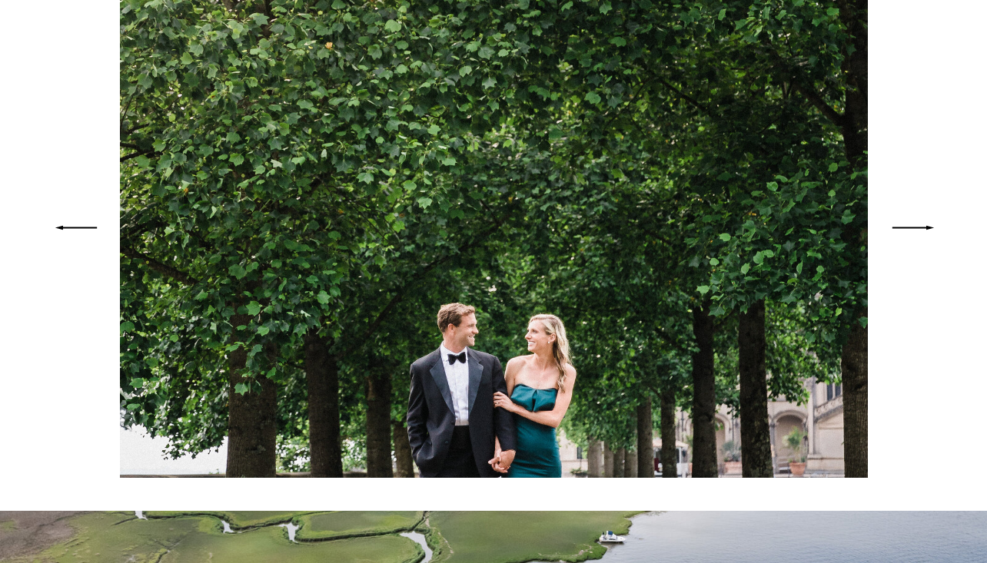
click at [918, 227] on icon at bounding box center [912, 228] width 57 height 55
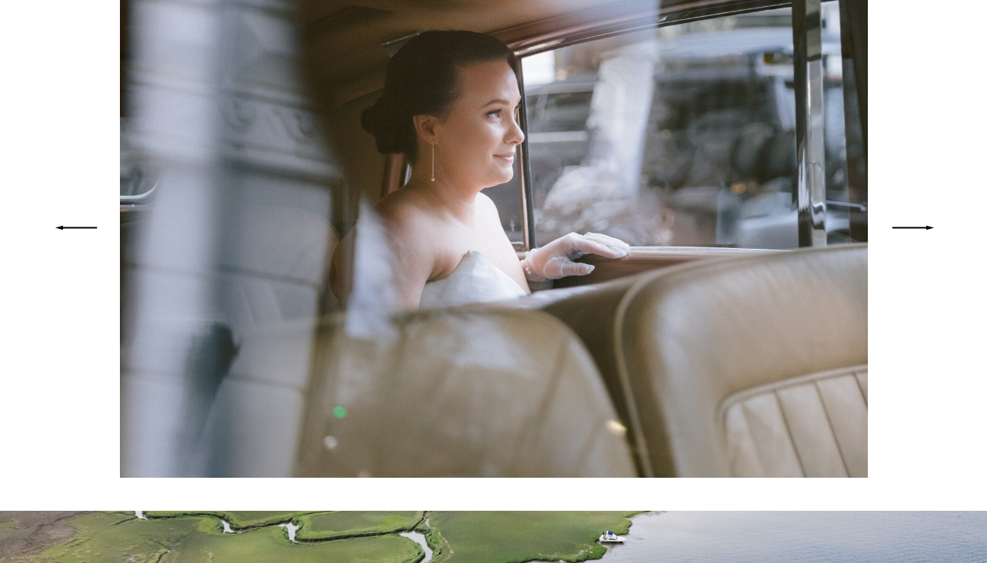
click at [918, 227] on icon at bounding box center [912, 228] width 57 height 55
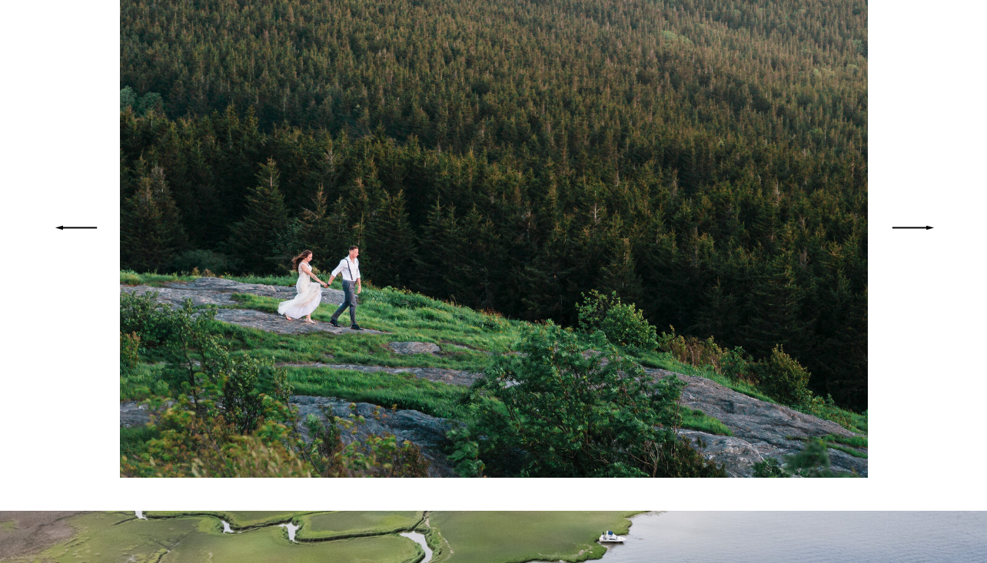
click at [918, 227] on icon at bounding box center [912, 228] width 57 height 55
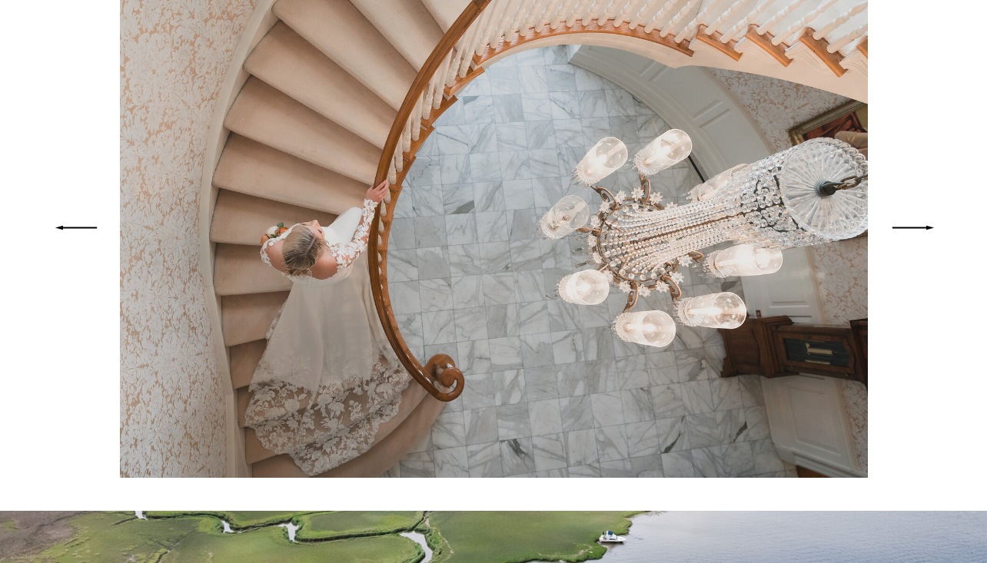
click at [918, 227] on icon at bounding box center [912, 228] width 57 height 55
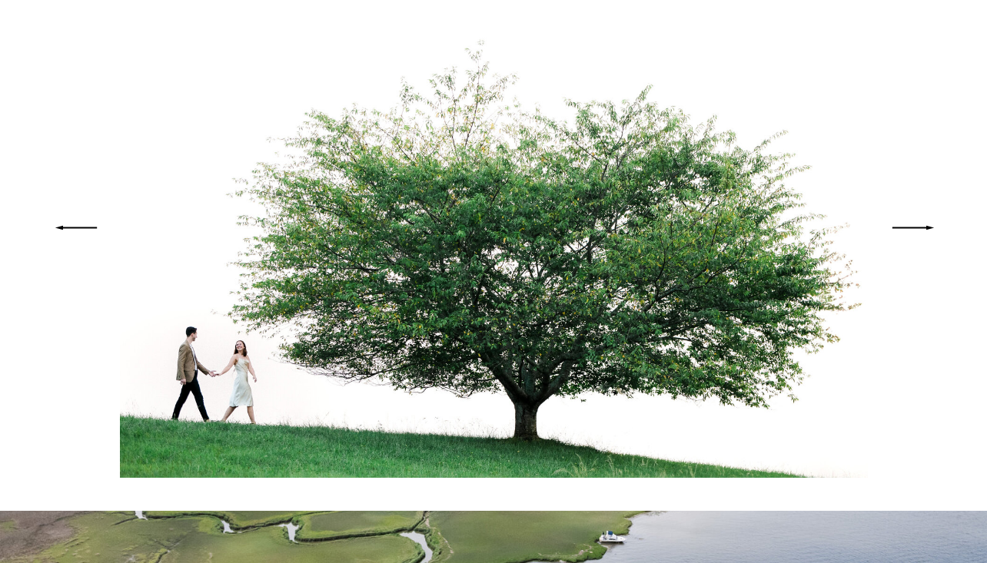
click at [918, 227] on icon at bounding box center [912, 228] width 57 height 55
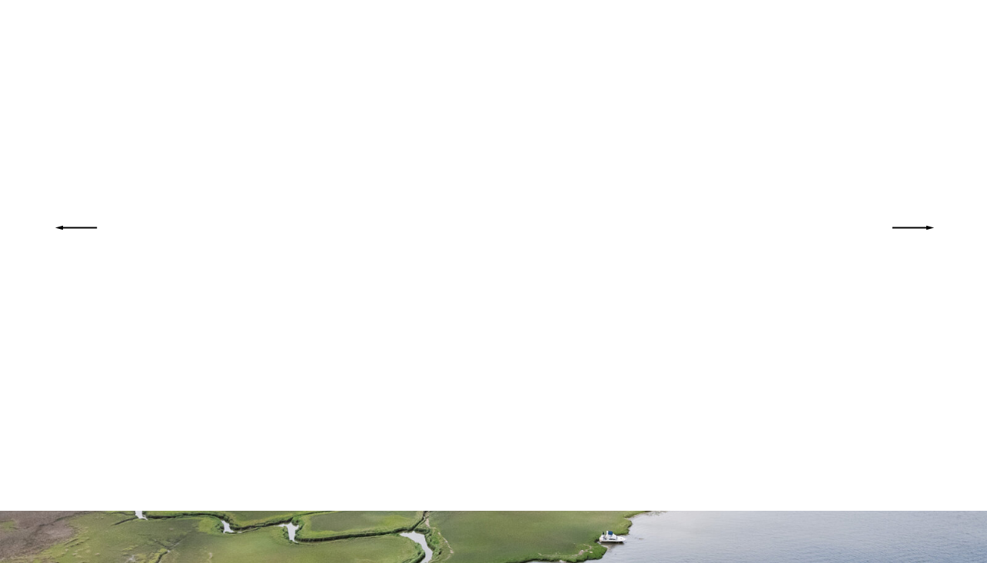
click at [918, 227] on icon at bounding box center [912, 228] width 57 height 55
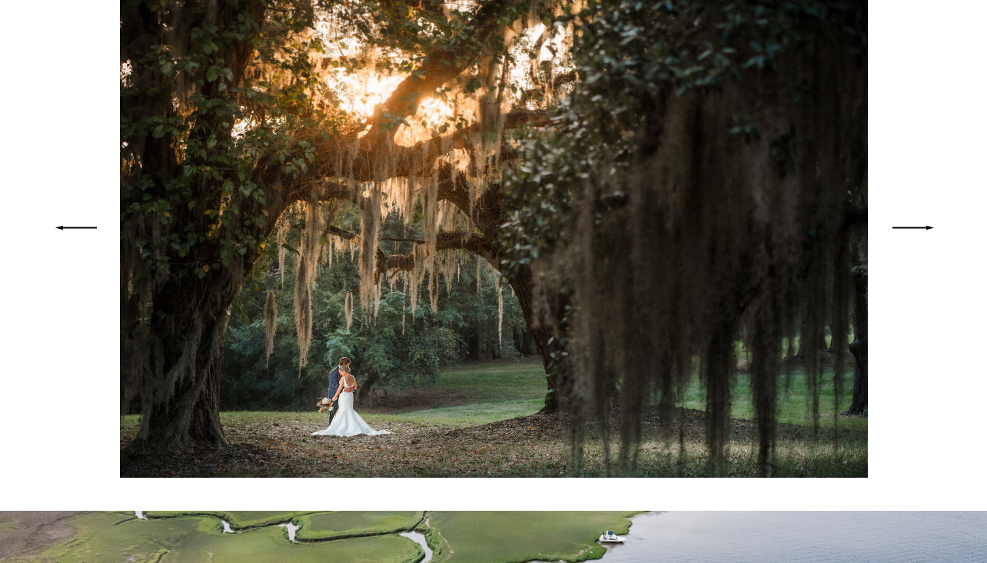
click at [918, 227] on icon at bounding box center [912, 228] width 57 height 55
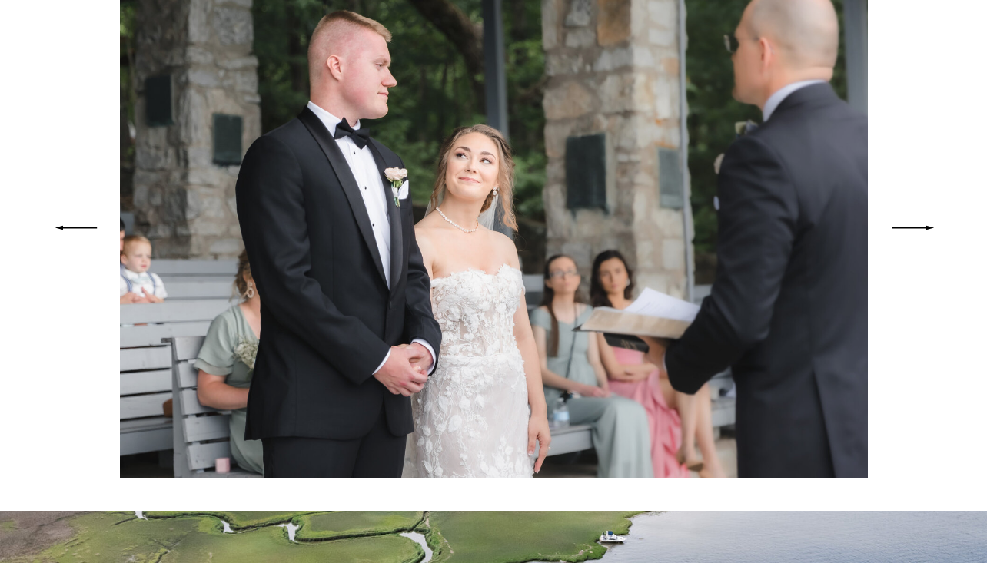
click at [918, 227] on icon at bounding box center [912, 228] width 57 height 55
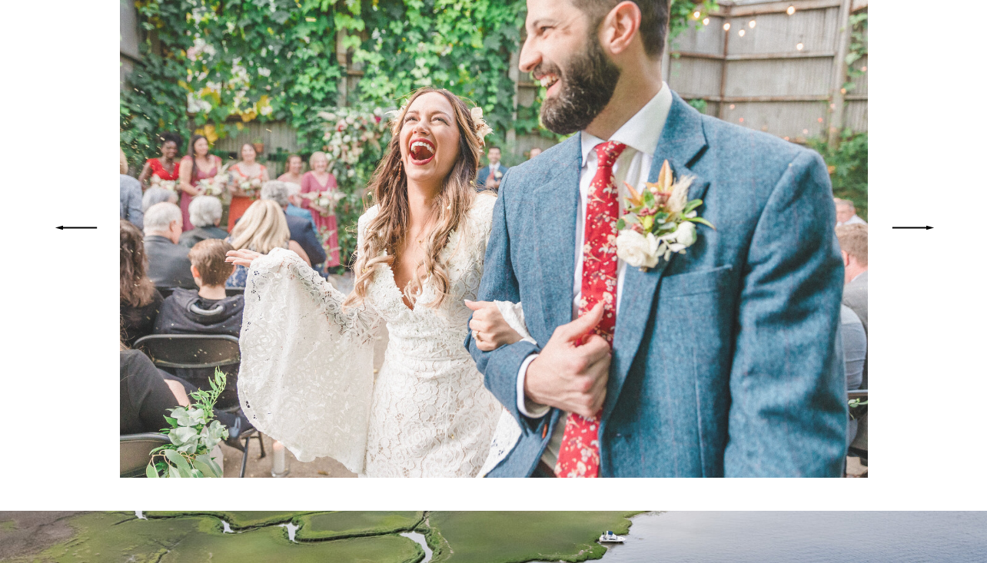
click at [918, 227] on icon at bounding box center [912, 228] width 57 height 55
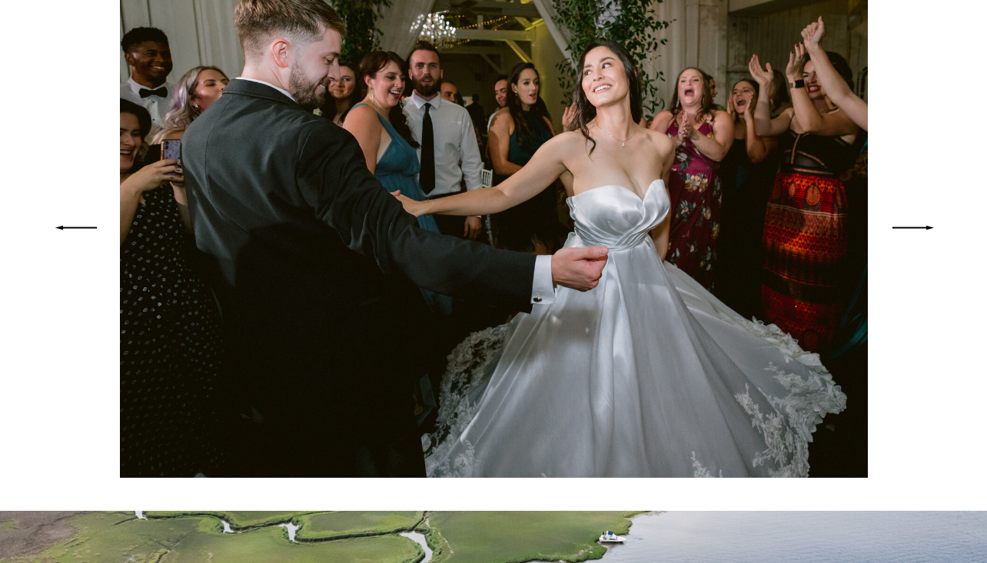
click at [918, 224] on icon at bounding box center [912, 228] width 57 height 55
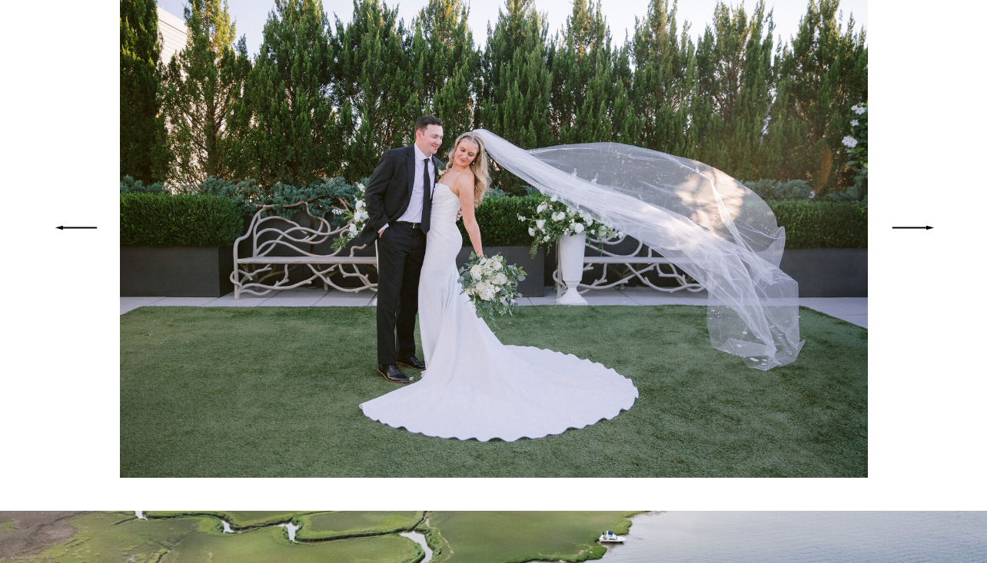
click at [918, 224] on icon at bounding box center [912, 228] width 57 height 55
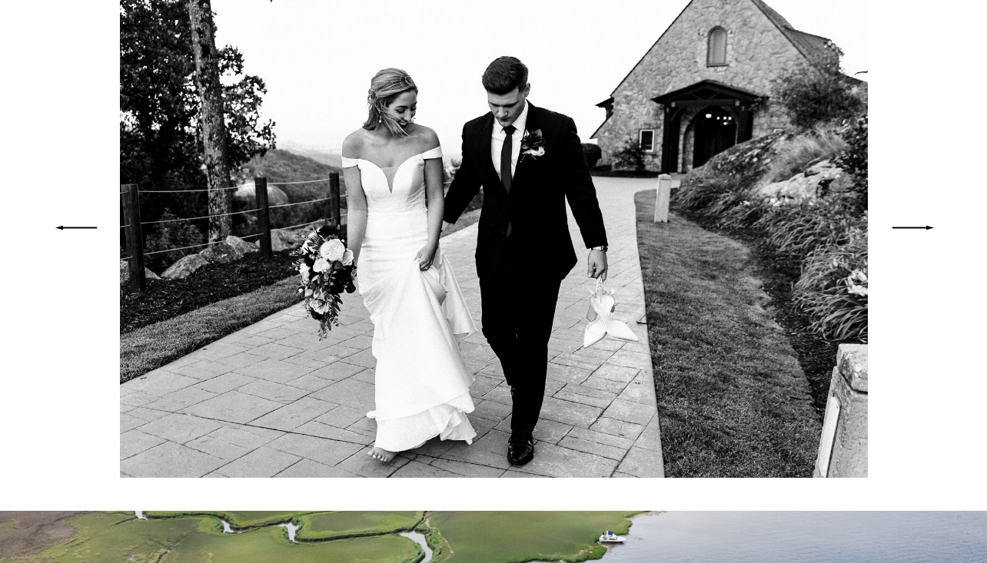
click at [918, 224] on icon at bounding box center [912, 228] width 57 height 55
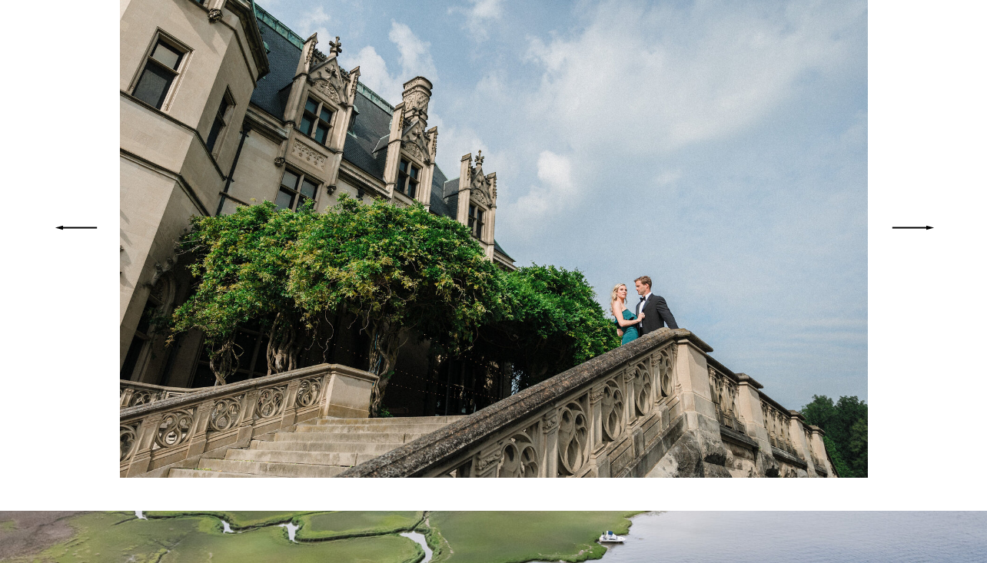
click at [918, 224] on icon at bounding box center [912, 228] width 57 height 55
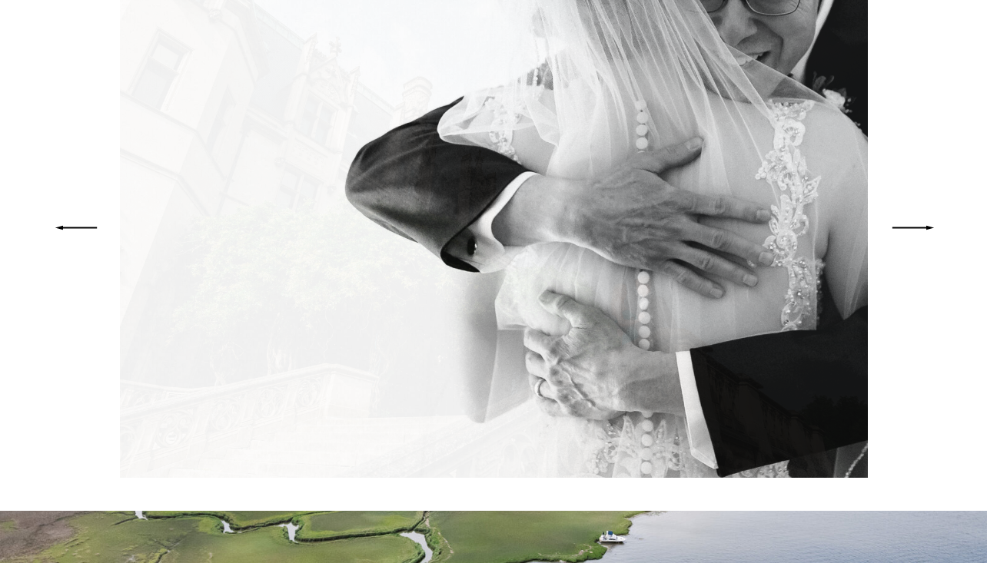
click at [918, 224] on icon at bounding box center [912, 228] width 57 height 55
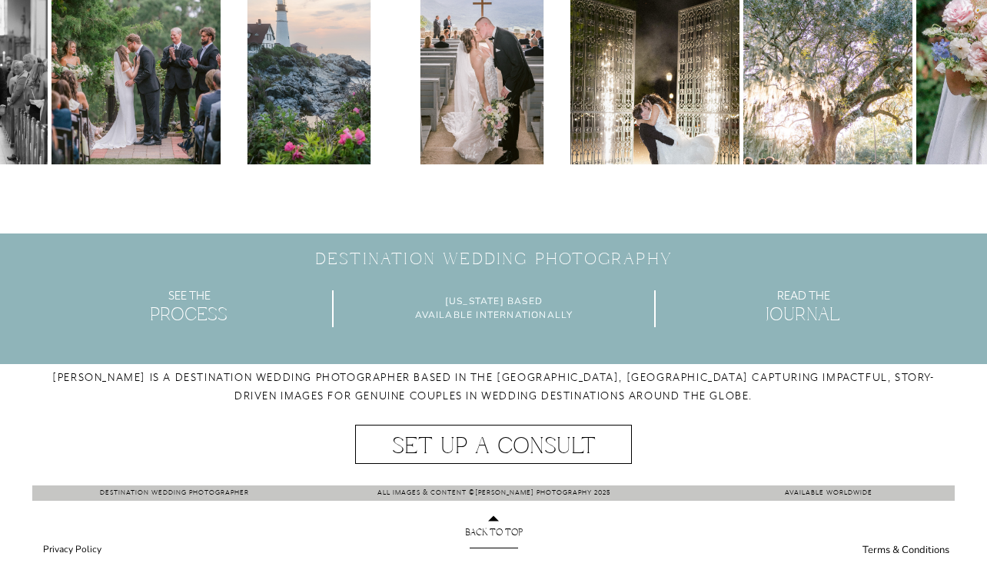
scroll to position [5399, 0]
click at [811, 311] on p "Journal" at bounding box center [803, 317] width 124 height 25
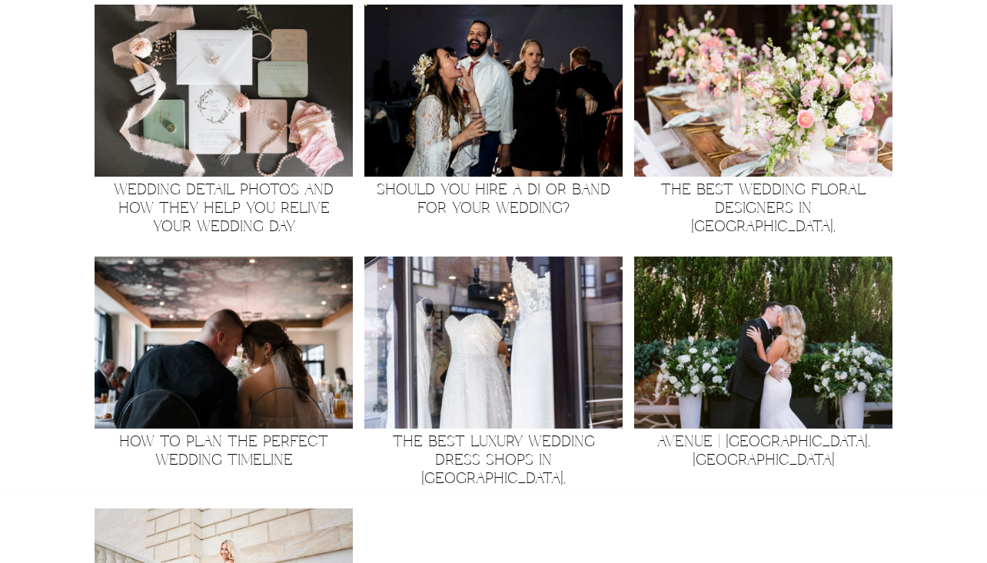
scroll to position [2105, 0]
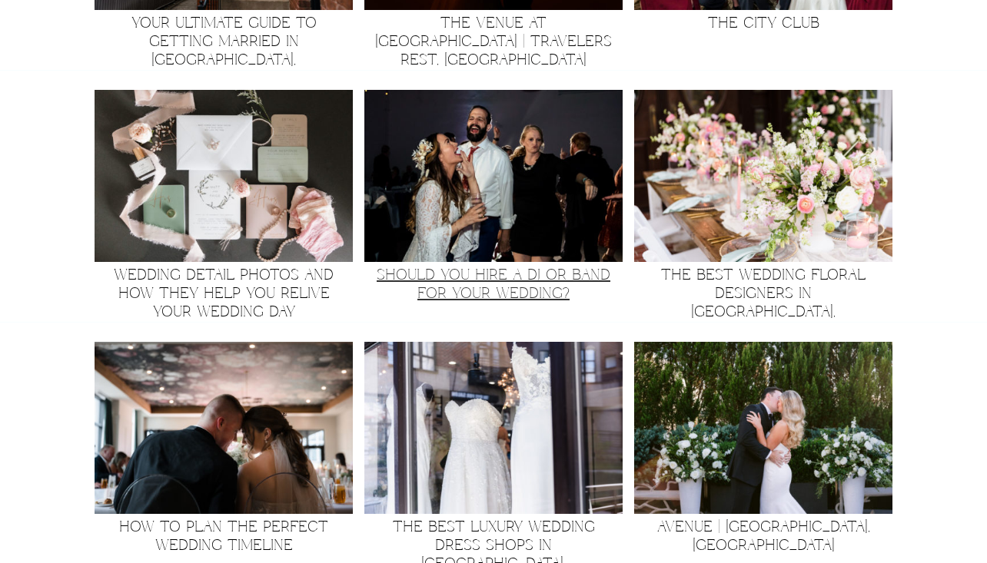
click at [511, 287] on link "Should You Hire a DJ or Band for Your Wedding?" at bounding box center [493, 285] width 234 height 38
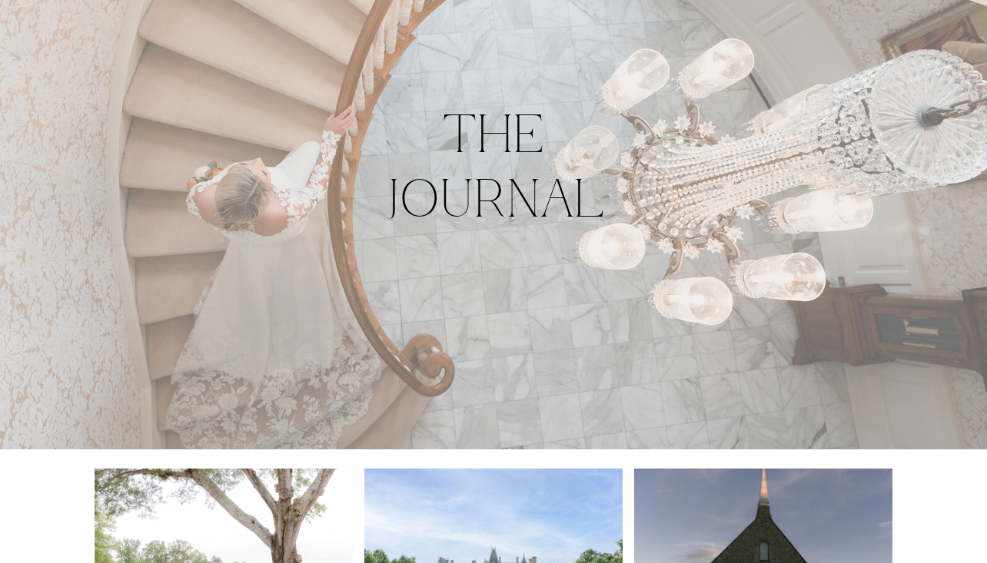
scroll to position [191, 0]
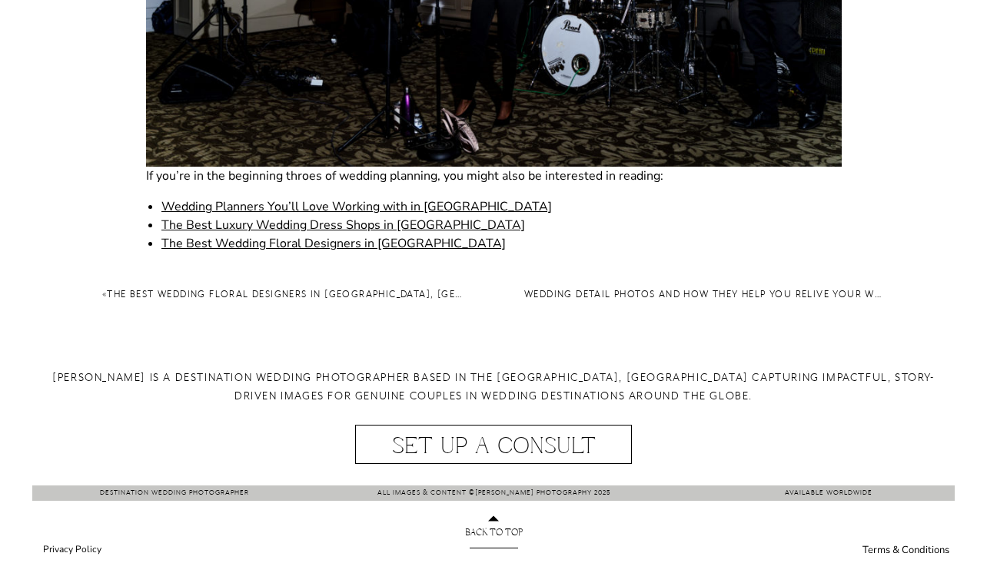
scroll to position [2595, 0]
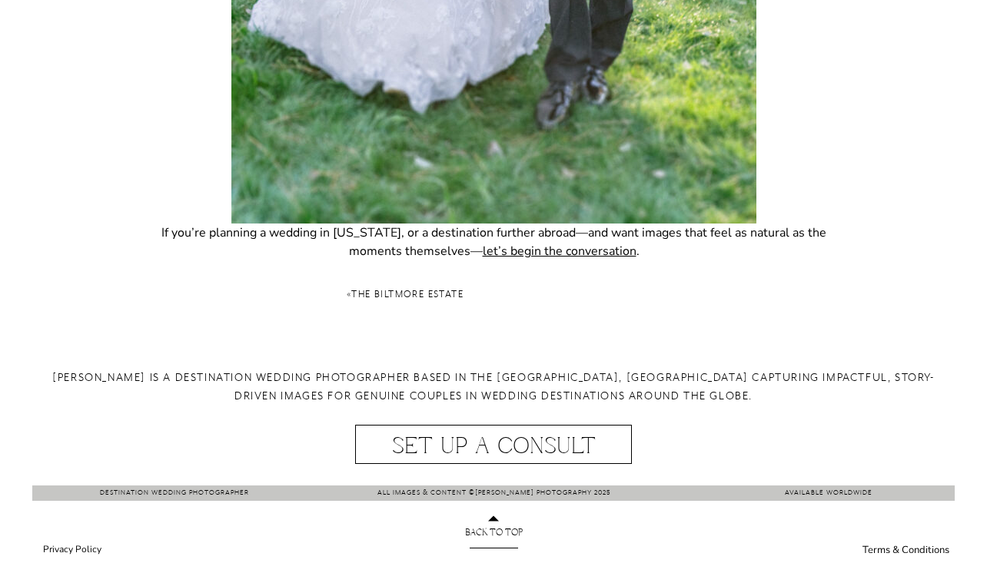
scroll to position [4713, 0]
click at [485, 519] on icon at bounding box center [494, 519] width 22 height 22
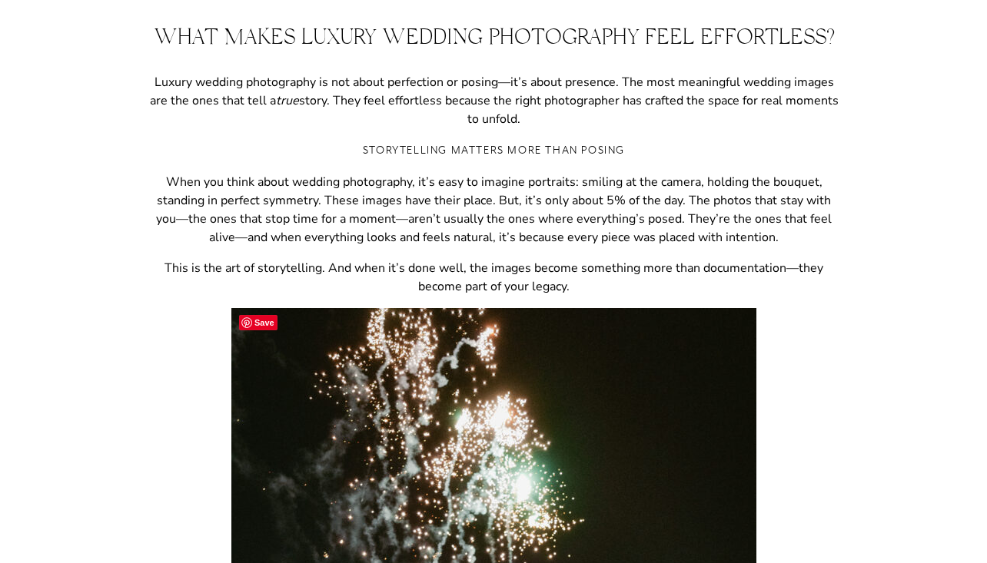
scroll to position [0, 0]
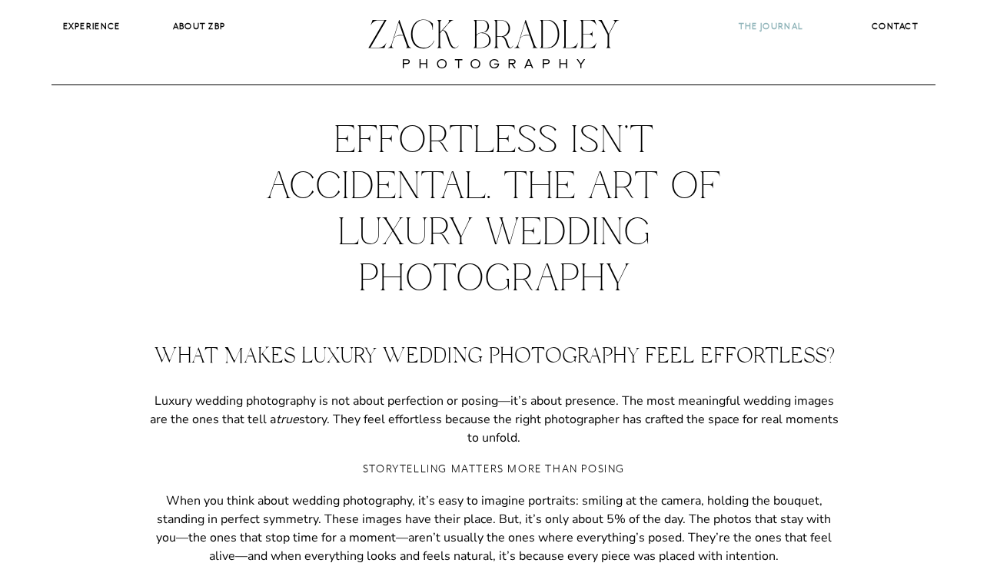
click at [762, 27] on b "The Journal" at bounding box center [770, 26] width 64 height 11
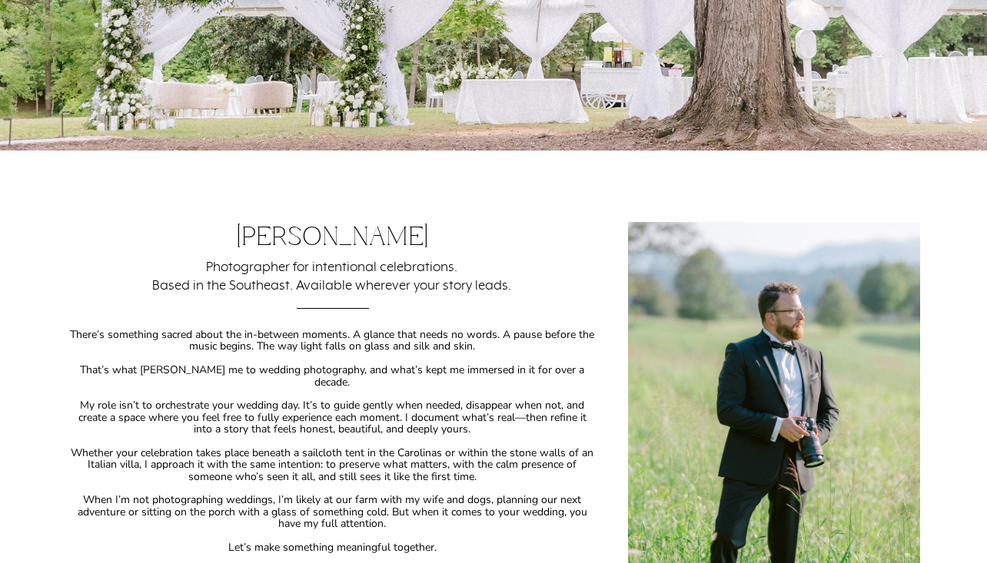
scroll to position [2, 0]
